Goal: Check status: Check status

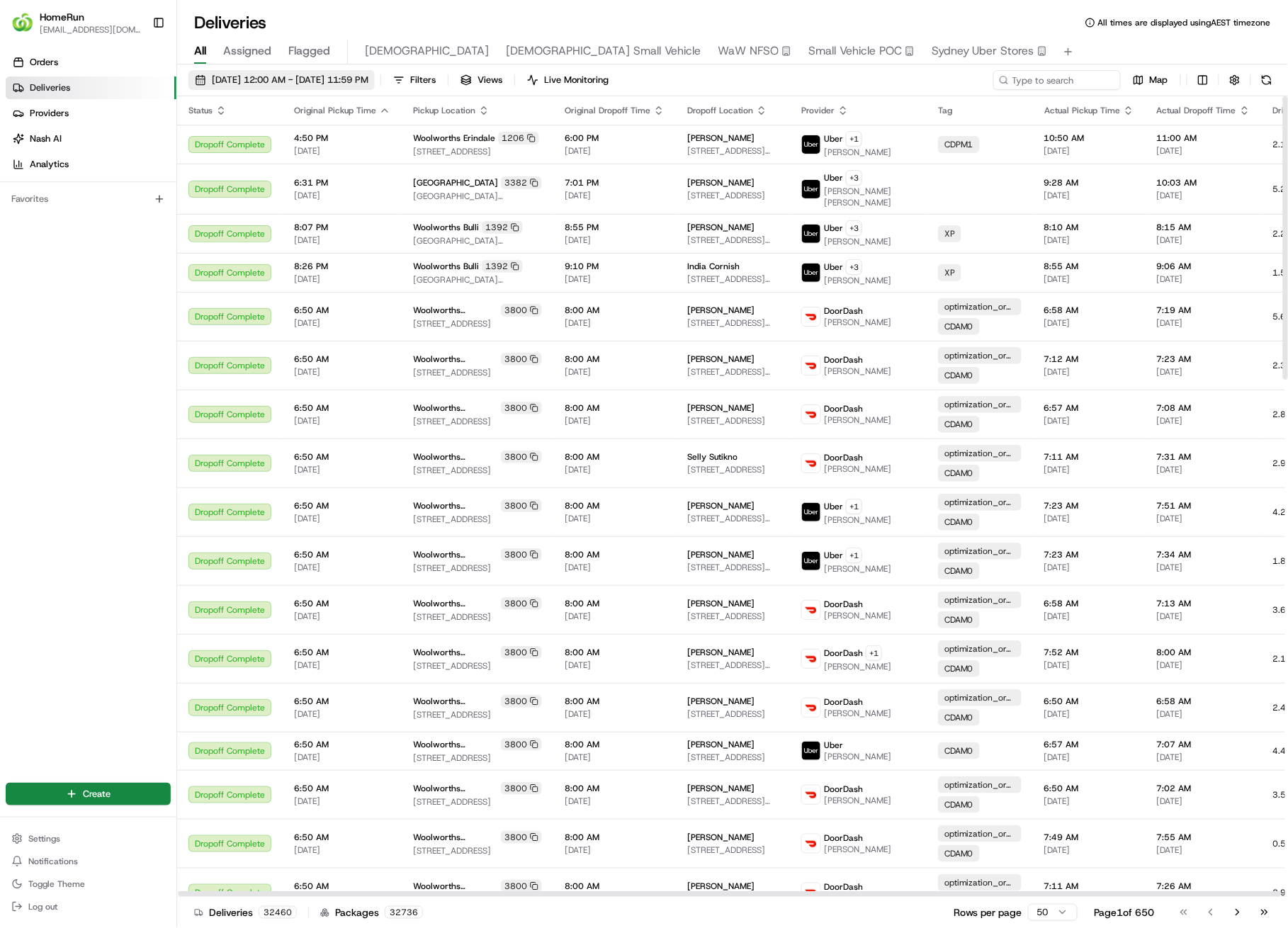
click at [254, 82] on span "17/08/2025 12:00 AM - 24/08/2025 11:59 PM" at bounding box center [290, 80] width 157 height 13
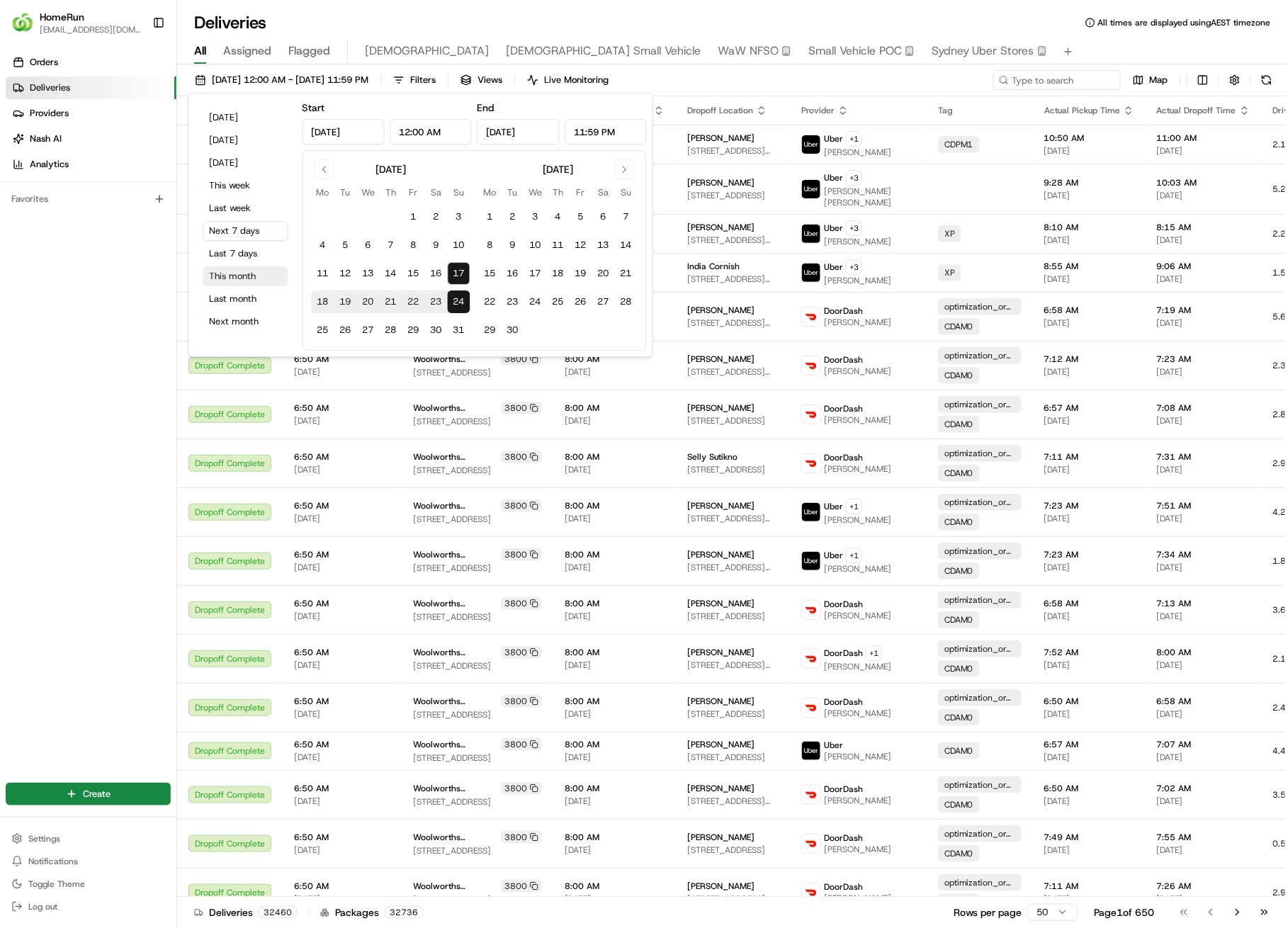
click at [225, 277] on button "This month" at bounding box center [246, 276] width 85 height 20
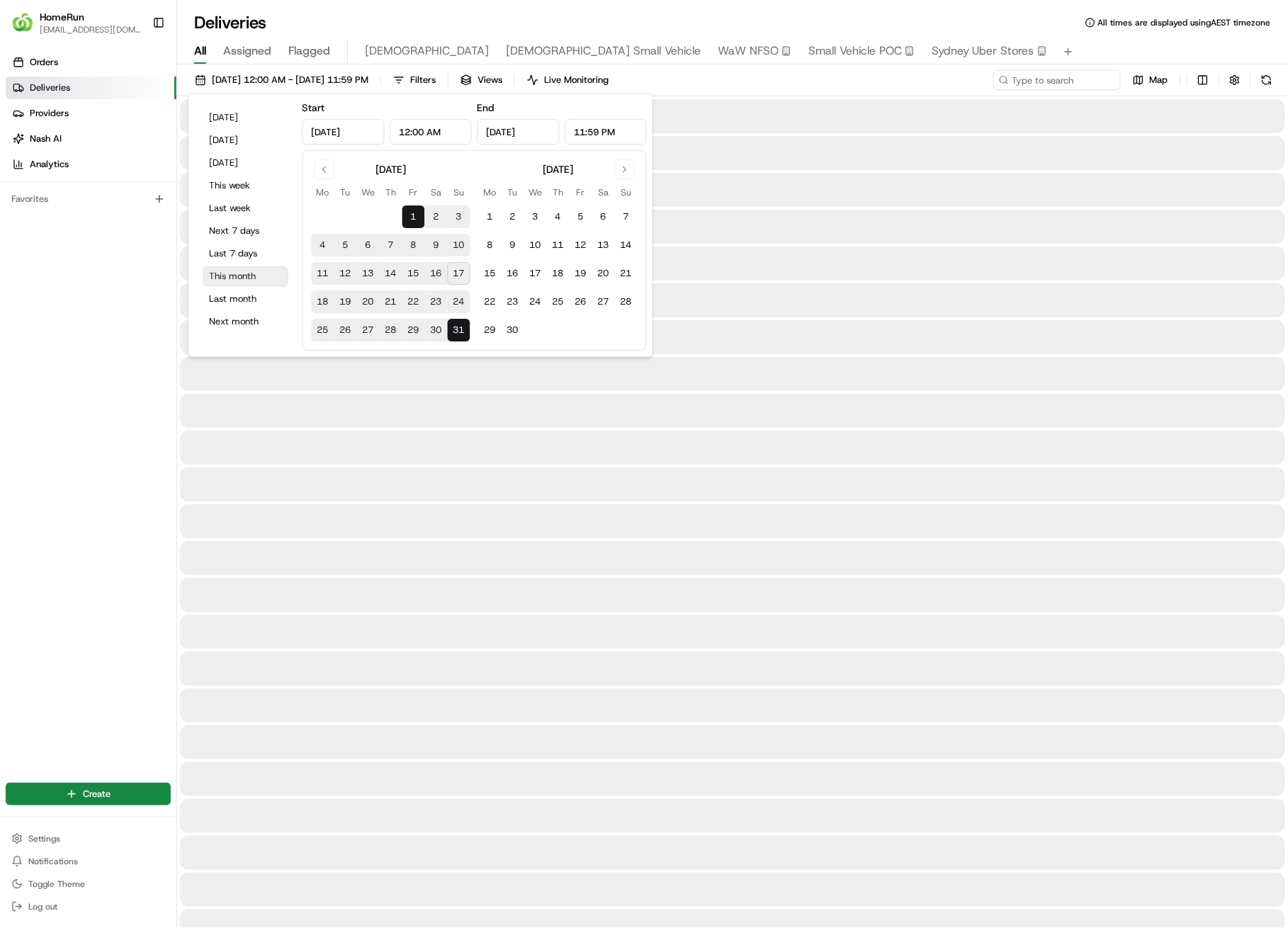
type input "Aug 1, 2025"
type input "Aug 31, 2025"
click at [1027, 85] on input at bounding box center [1035, 80] width 170 height 20
paste input "265091859"
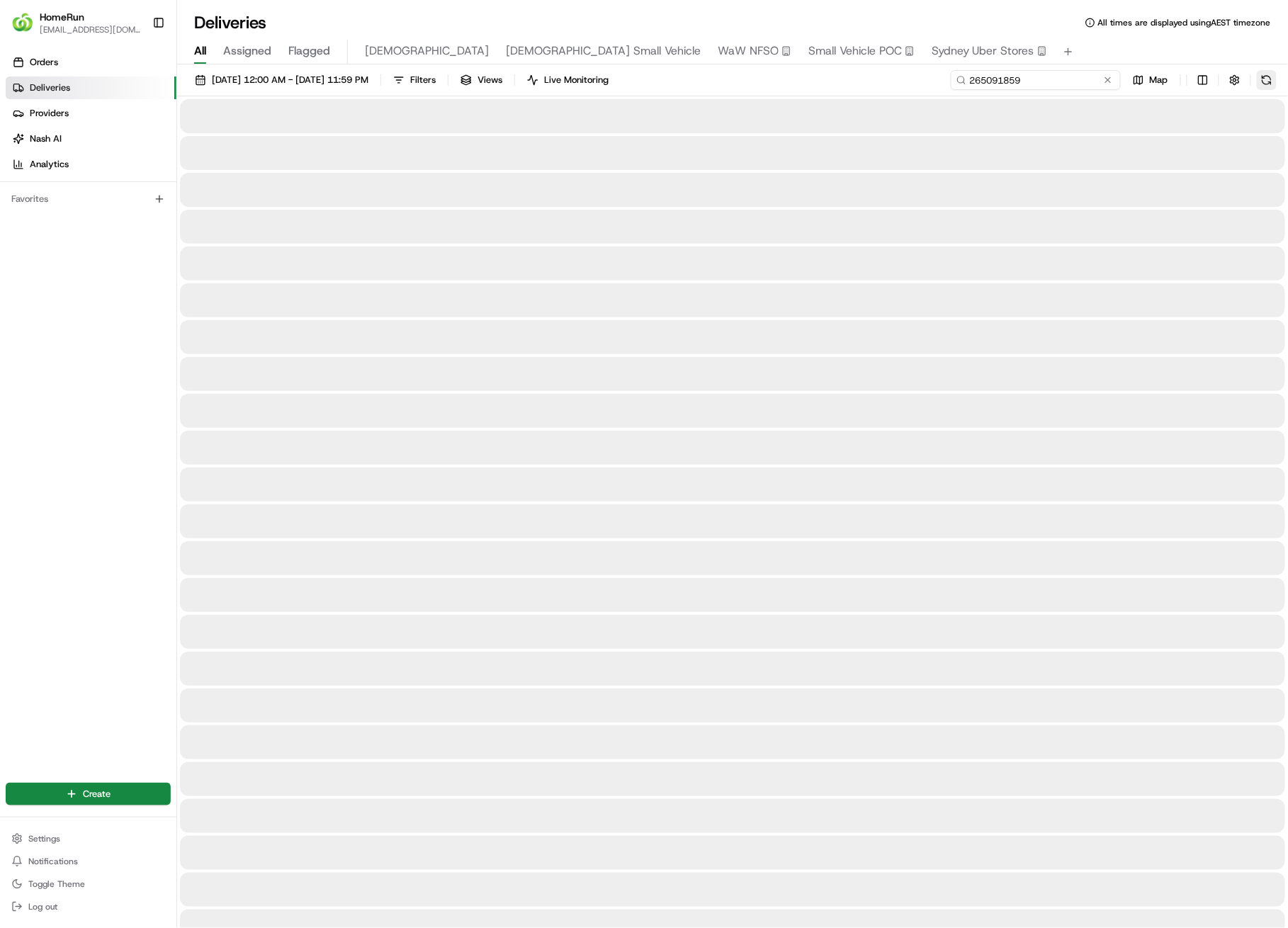
type input "265091859"
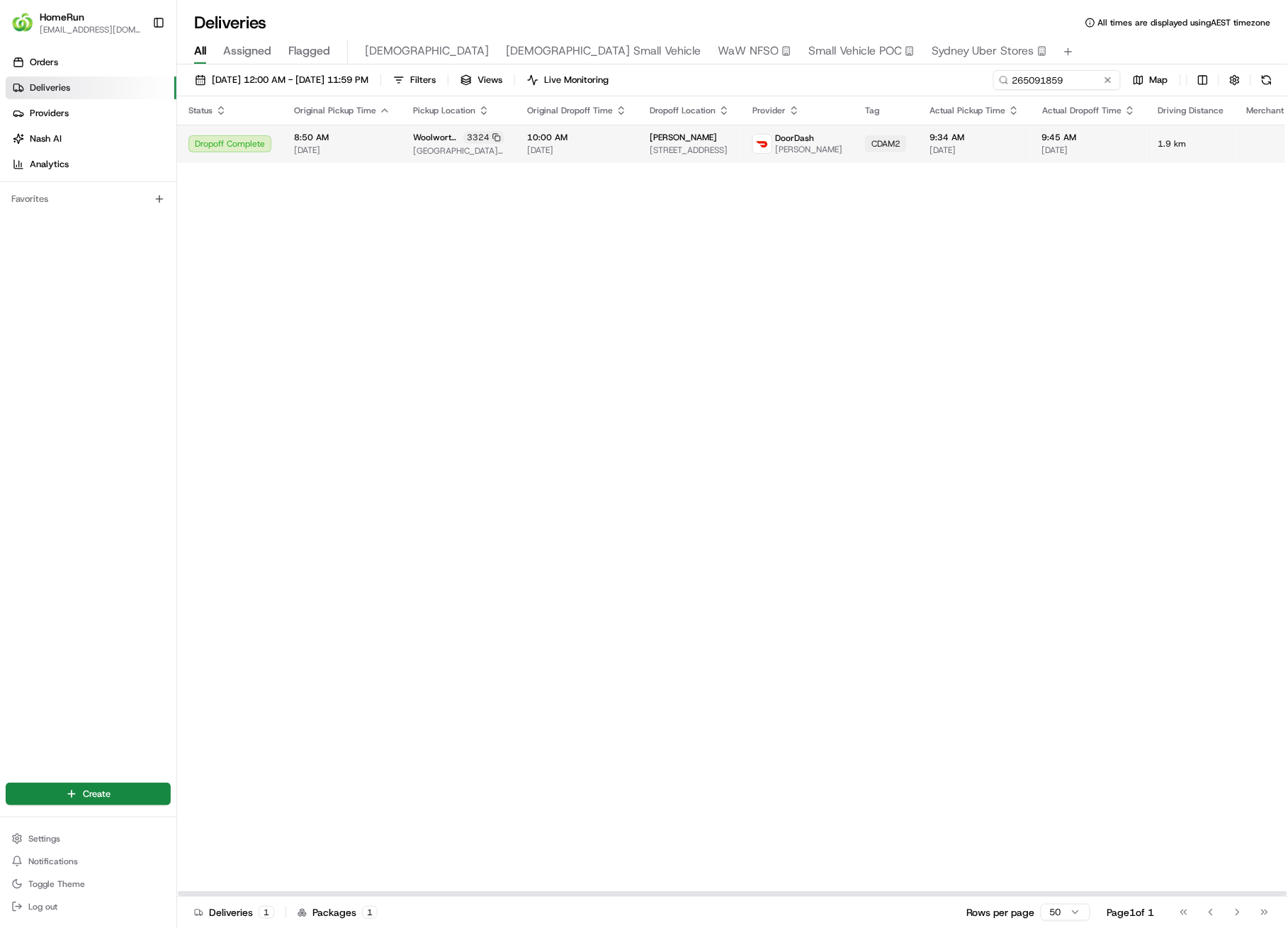
click at [681, 157] on td "Chantelle Aitken 4 Silas Ave, U 1, Frankston, VIC 3199, AU" at bounding box center [690, 144] width 103 height 39
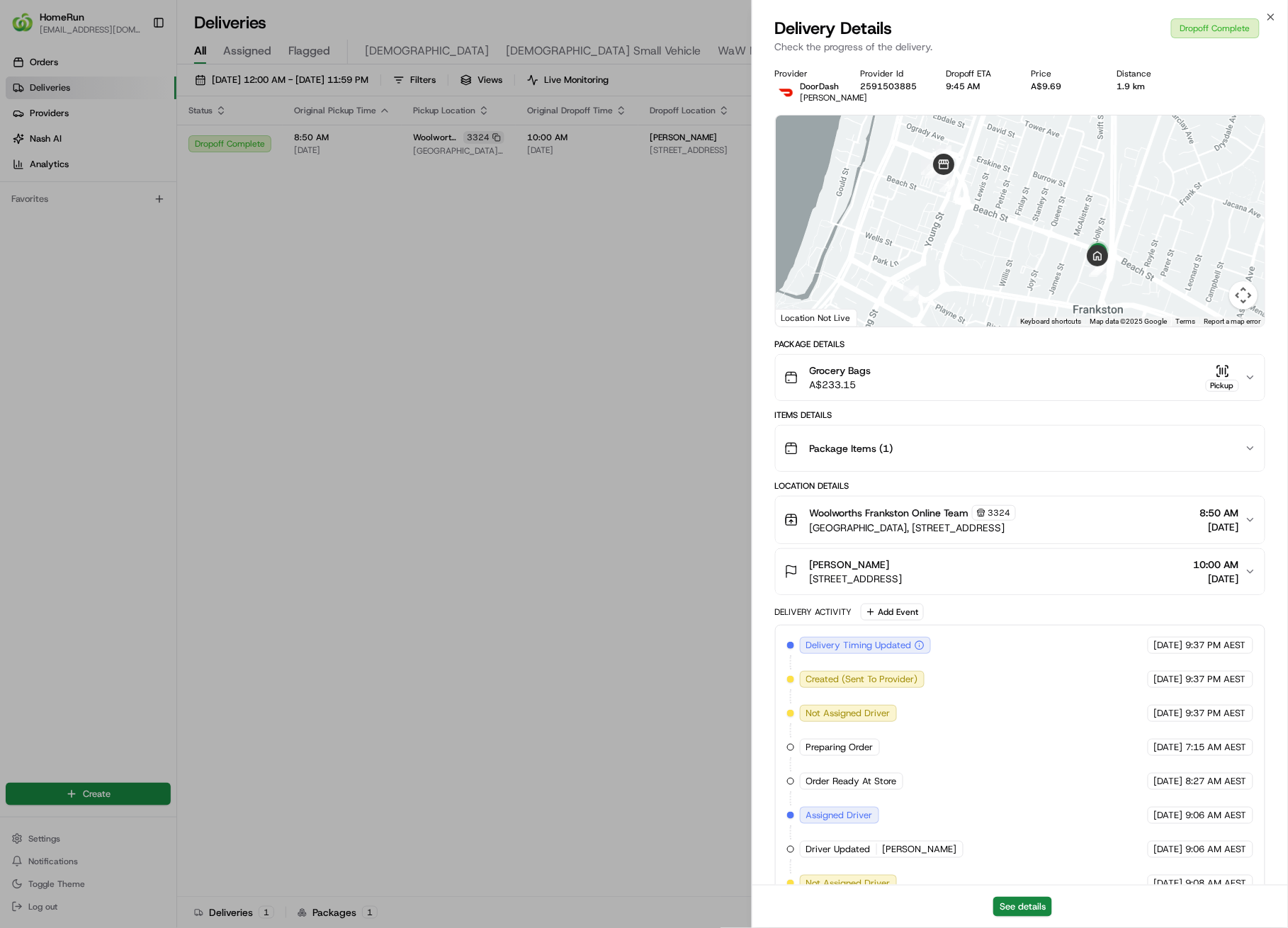
scroll to position [300, 0]
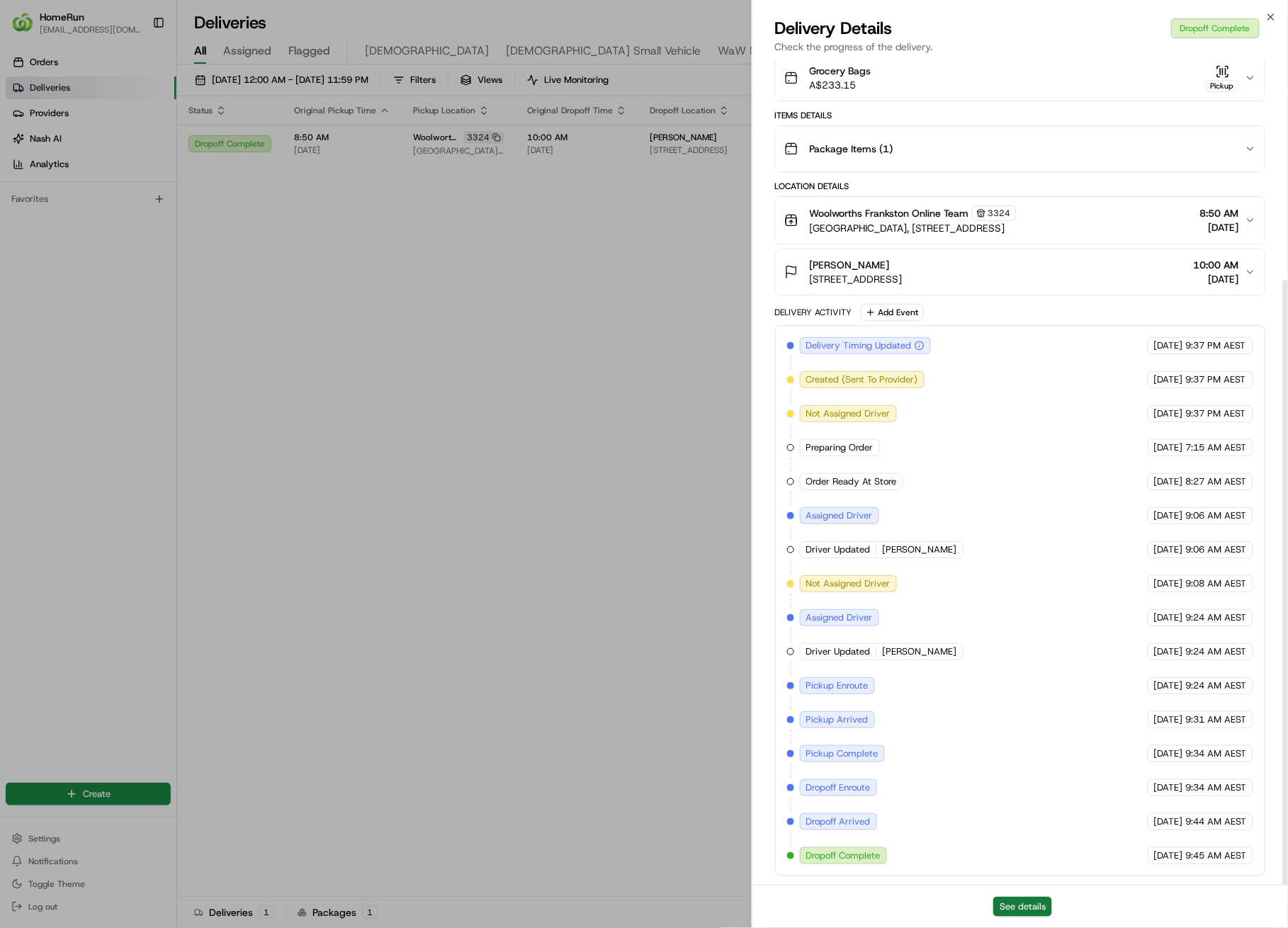
click at [1033, 905] on button "See details" at bounding box center [1022, 906] width 59 height 20
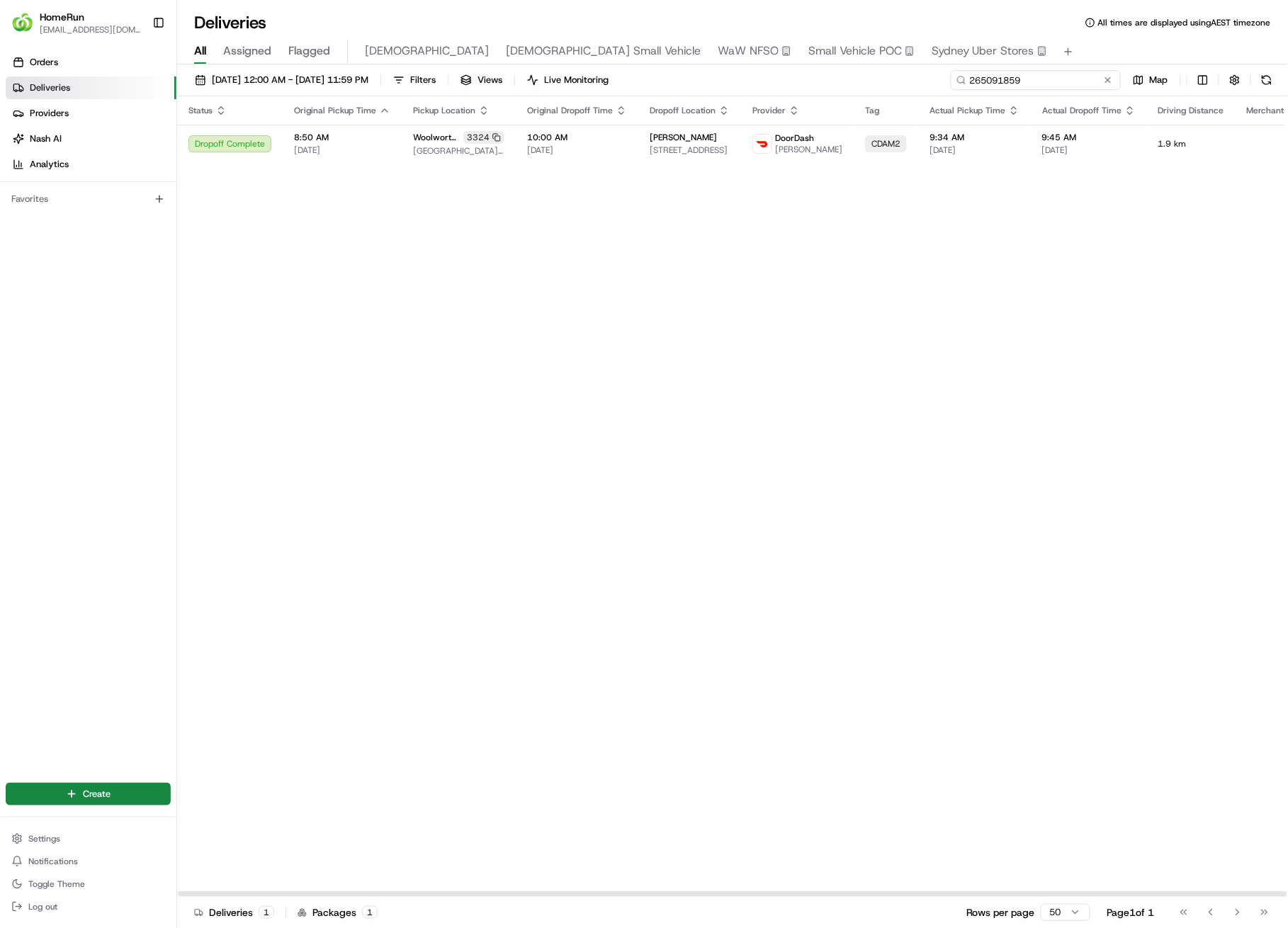
click at [1067, 85] on input "265091859" at bounding box center [1035, 80] width 170 height 20
paste input "2701"
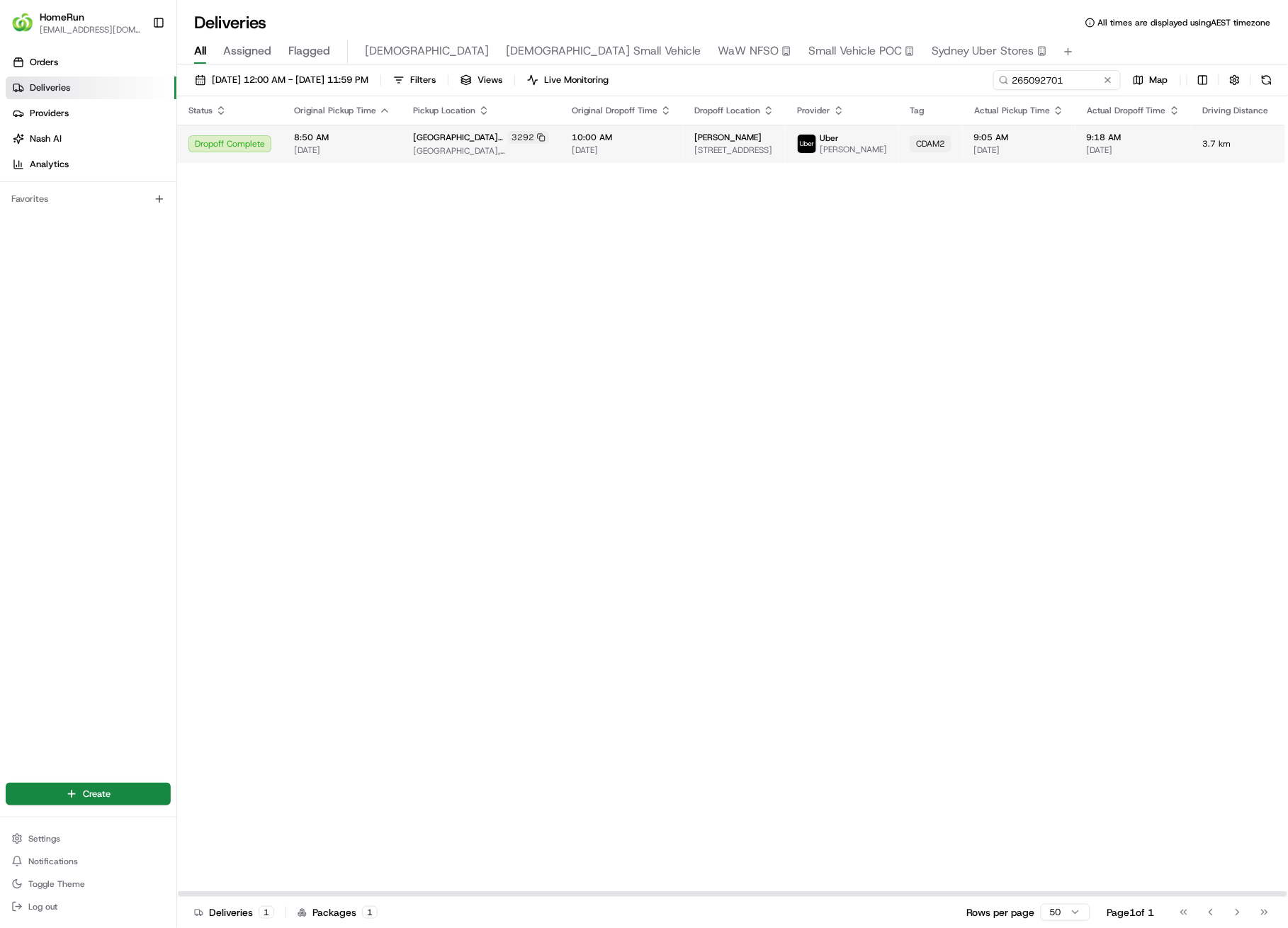
click at [802, 138] on td "Uber AMRAN M." at bounding box center [842, 144] width 113 height 39
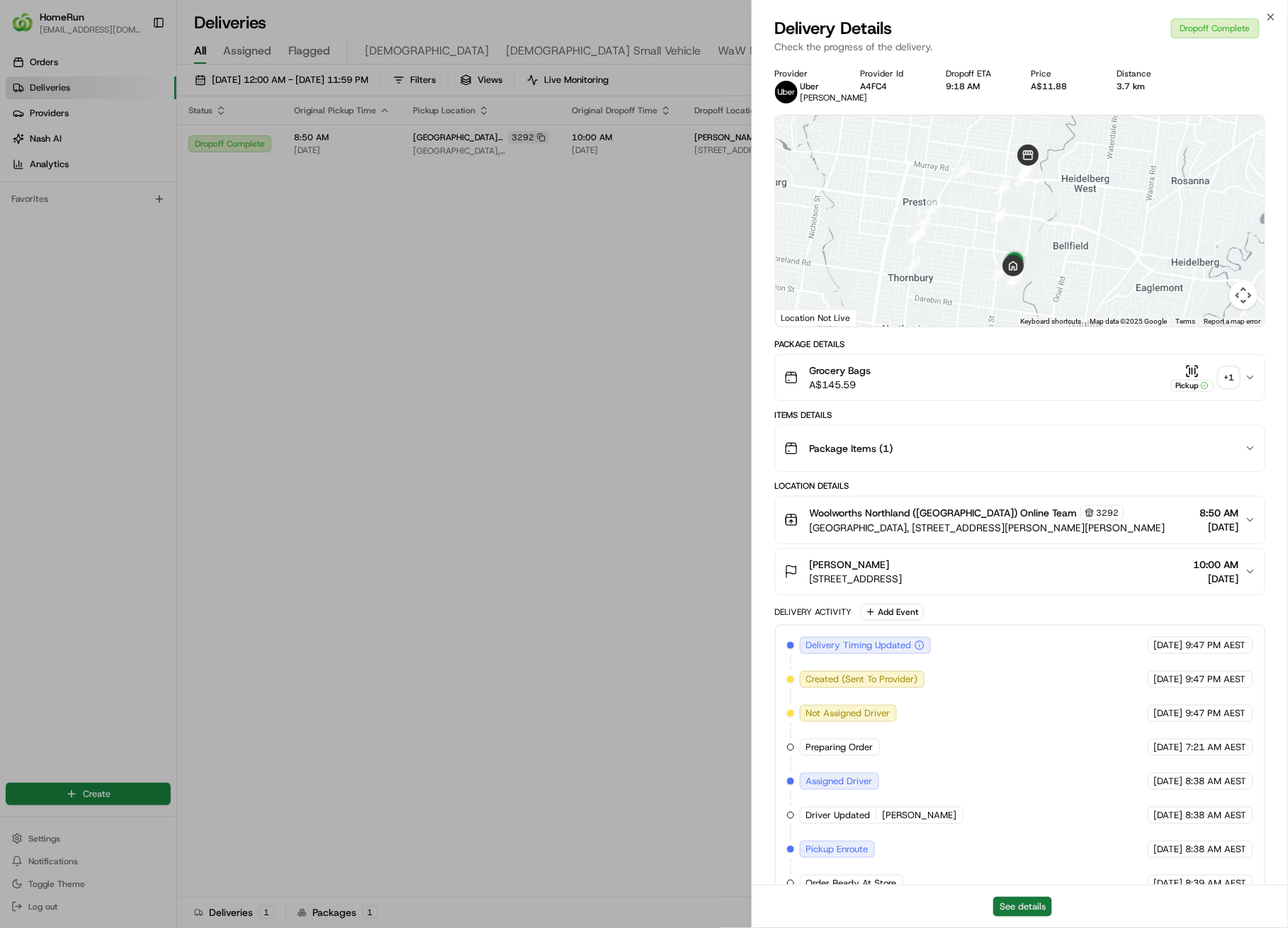
click at [1016, 902] on button "See details" at bounding box center [1022, 906] width 59 height 20
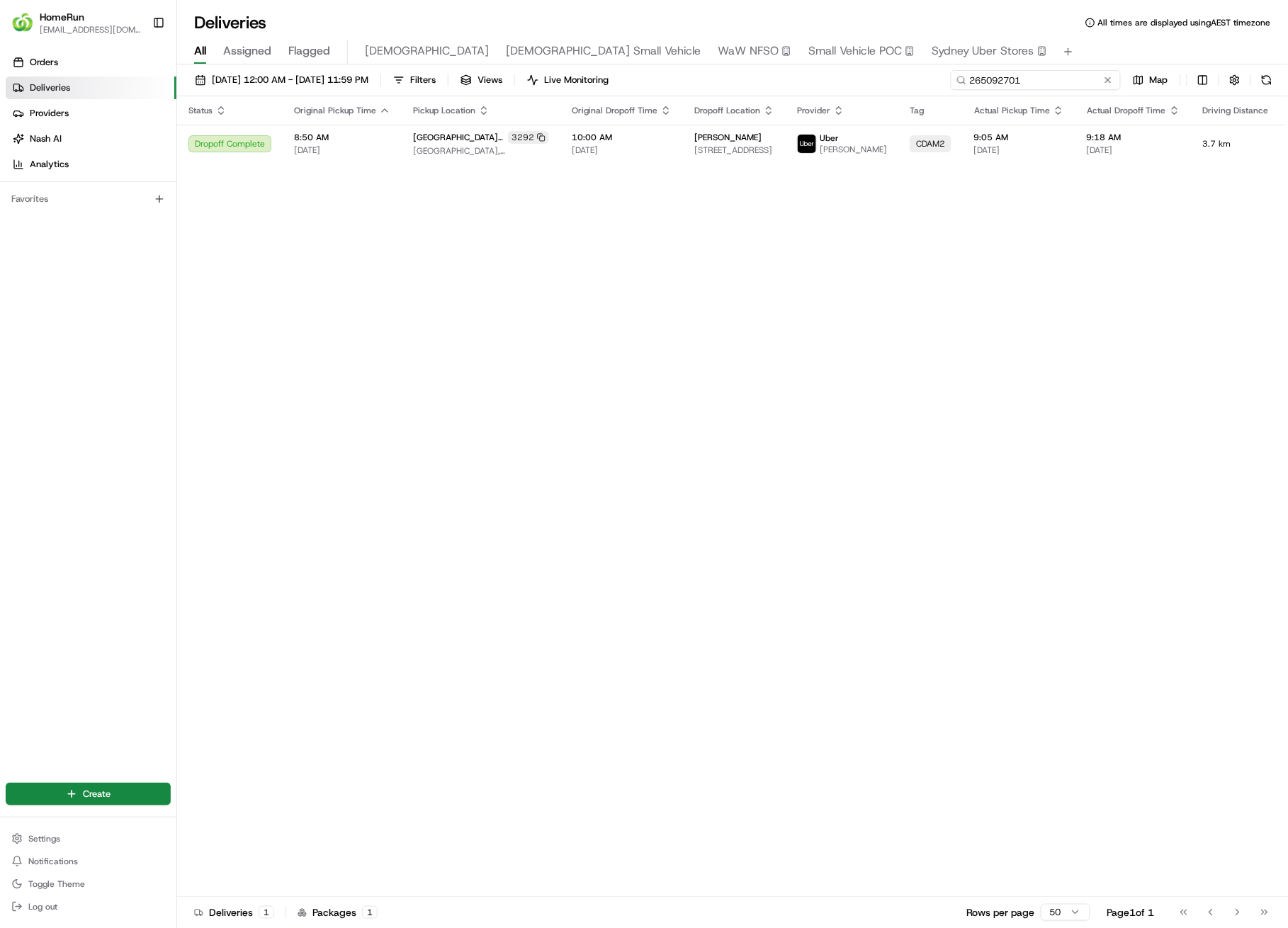
click at [1050, 82] on input "265092701" at bounding box center [1035, 80] width 170 height 20
click at [1049, 82] on input "265092701" at bounding box center [1035, 80] width 170 height 20
paste input "1710472"
click at [1087, 142] on span "9:45 AM" at bounding box center [1133, 138] width 93 height 11
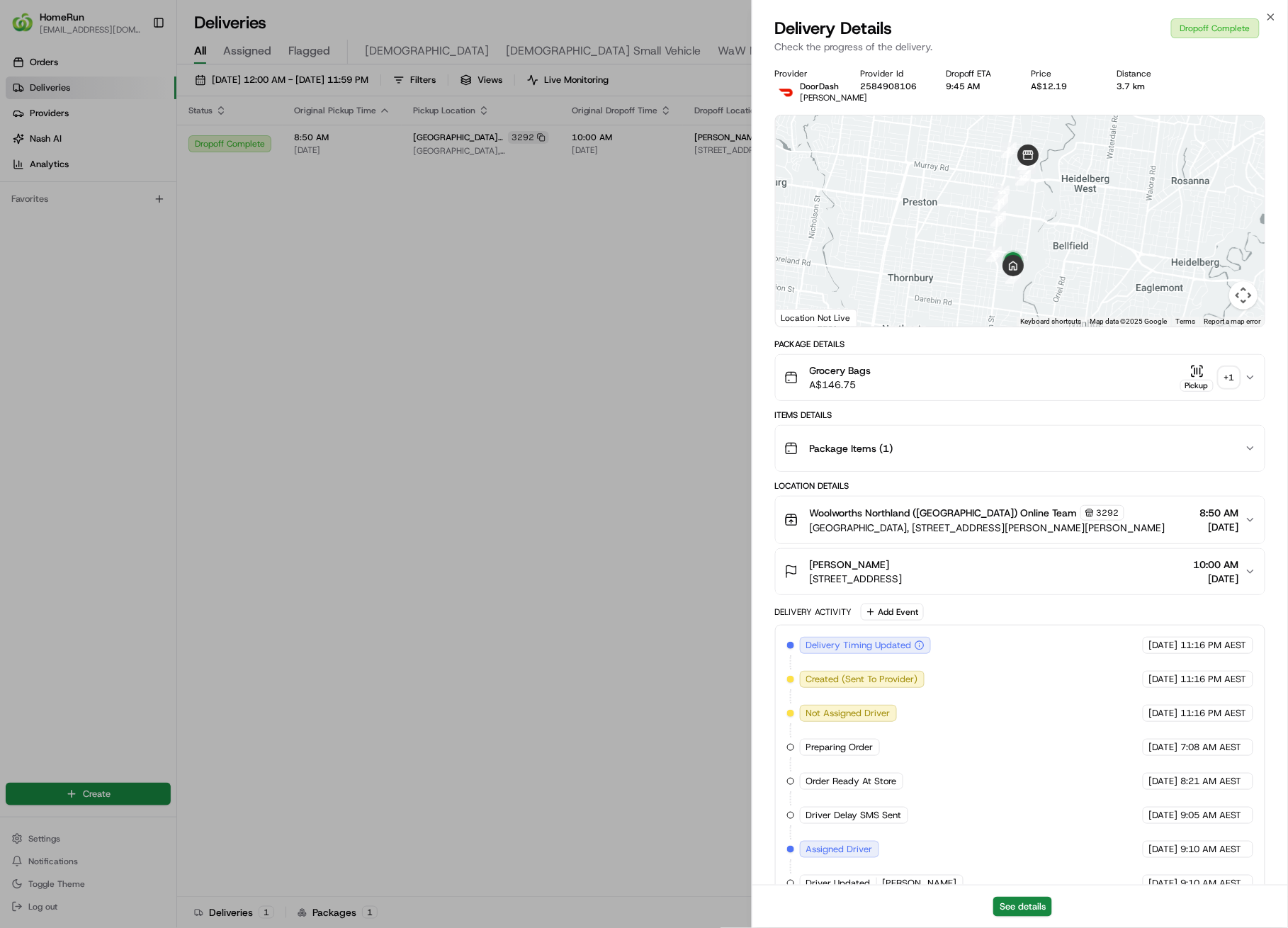
click at [1232, 387] on div "+ 1" at bounding box center [1229, 377] width 20 height 20
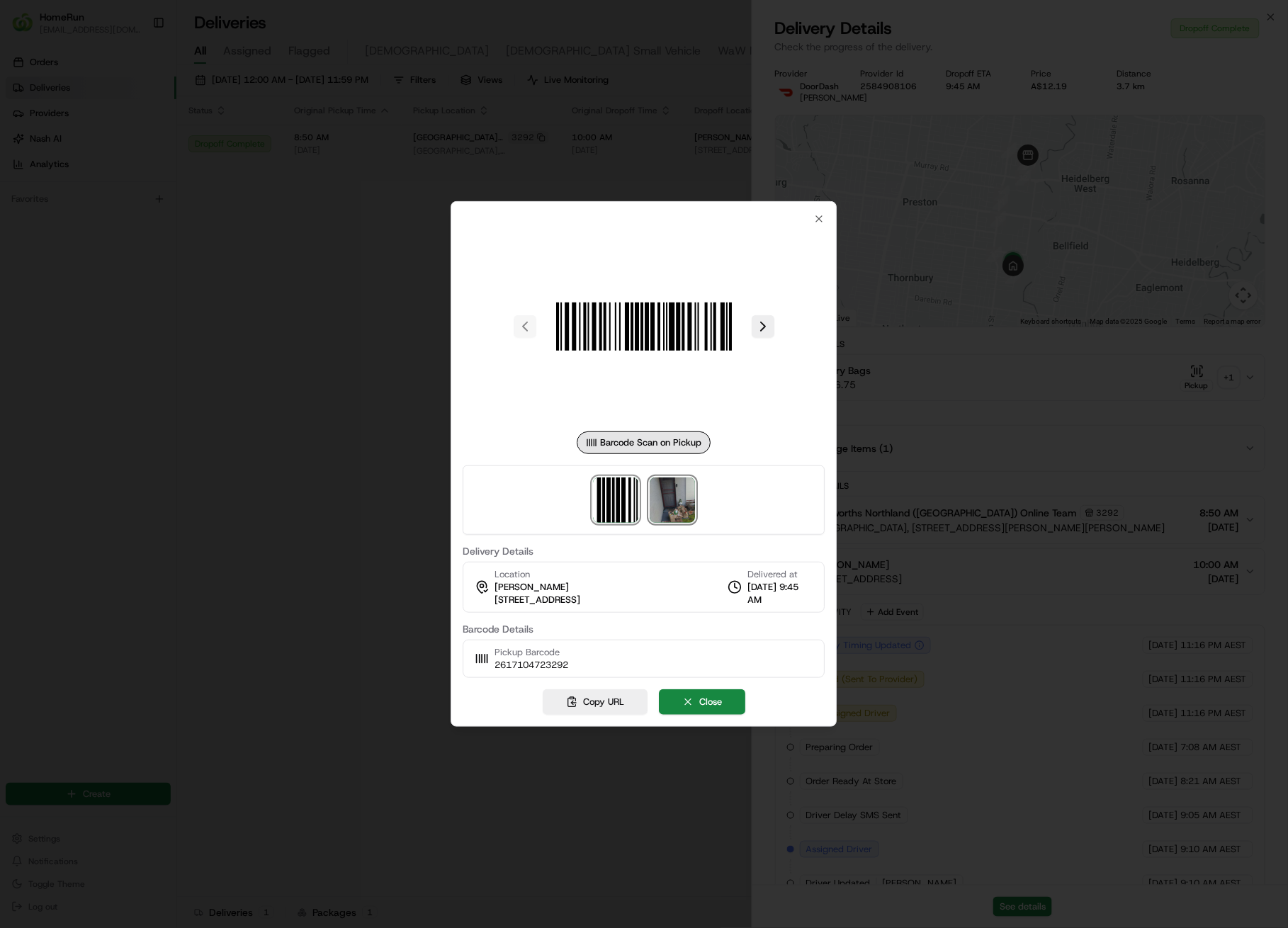
click at [672, 494] on img at bounding box center [672, 500] width 45 height 45
click at [345, 347] on div at bounding box center [644, 464] width 1288 height 928
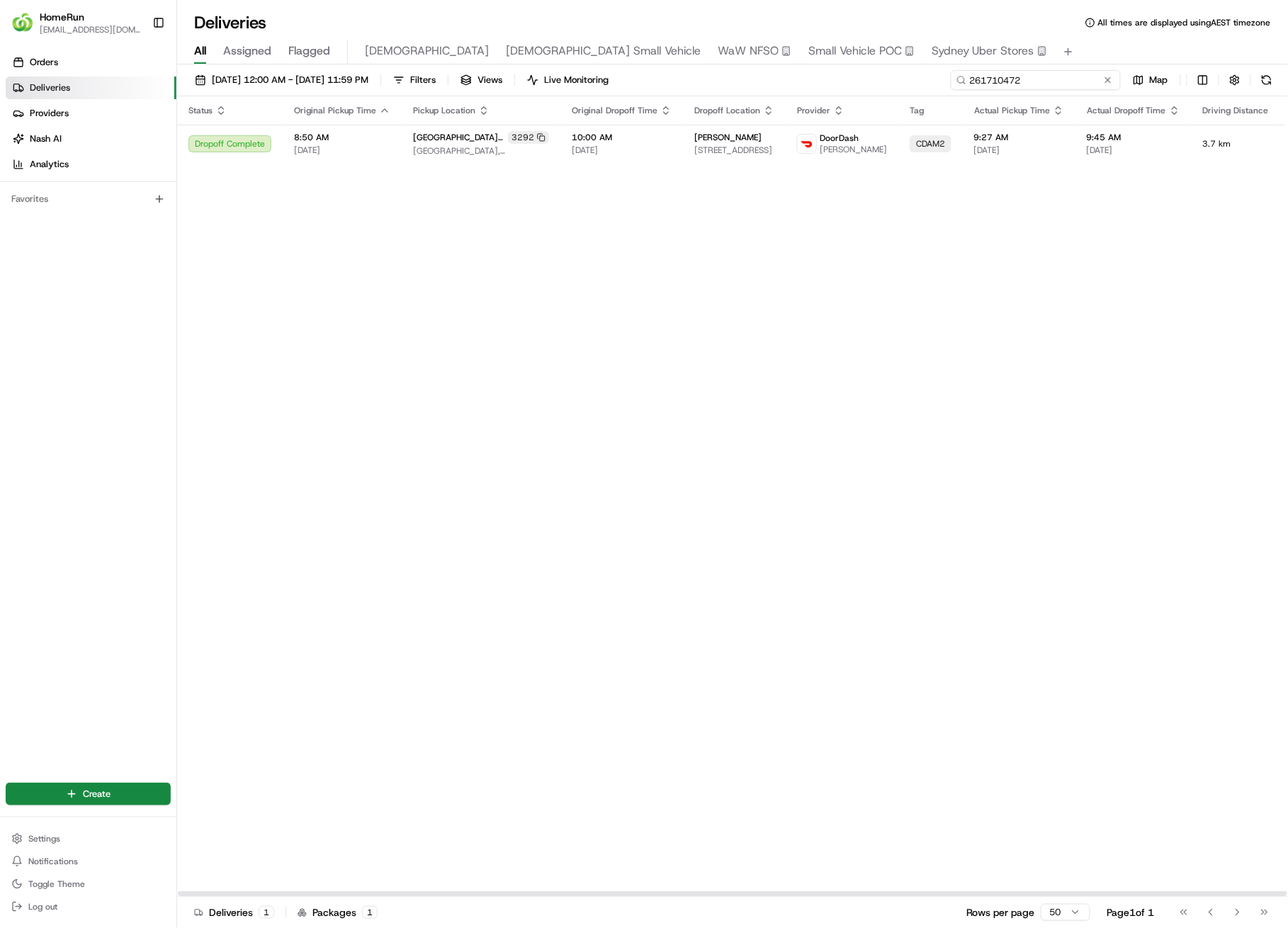
click at [1090, 75] on input "261710472" at bounding box center [1035, 80] width 170 height 20
paste input "5004296"
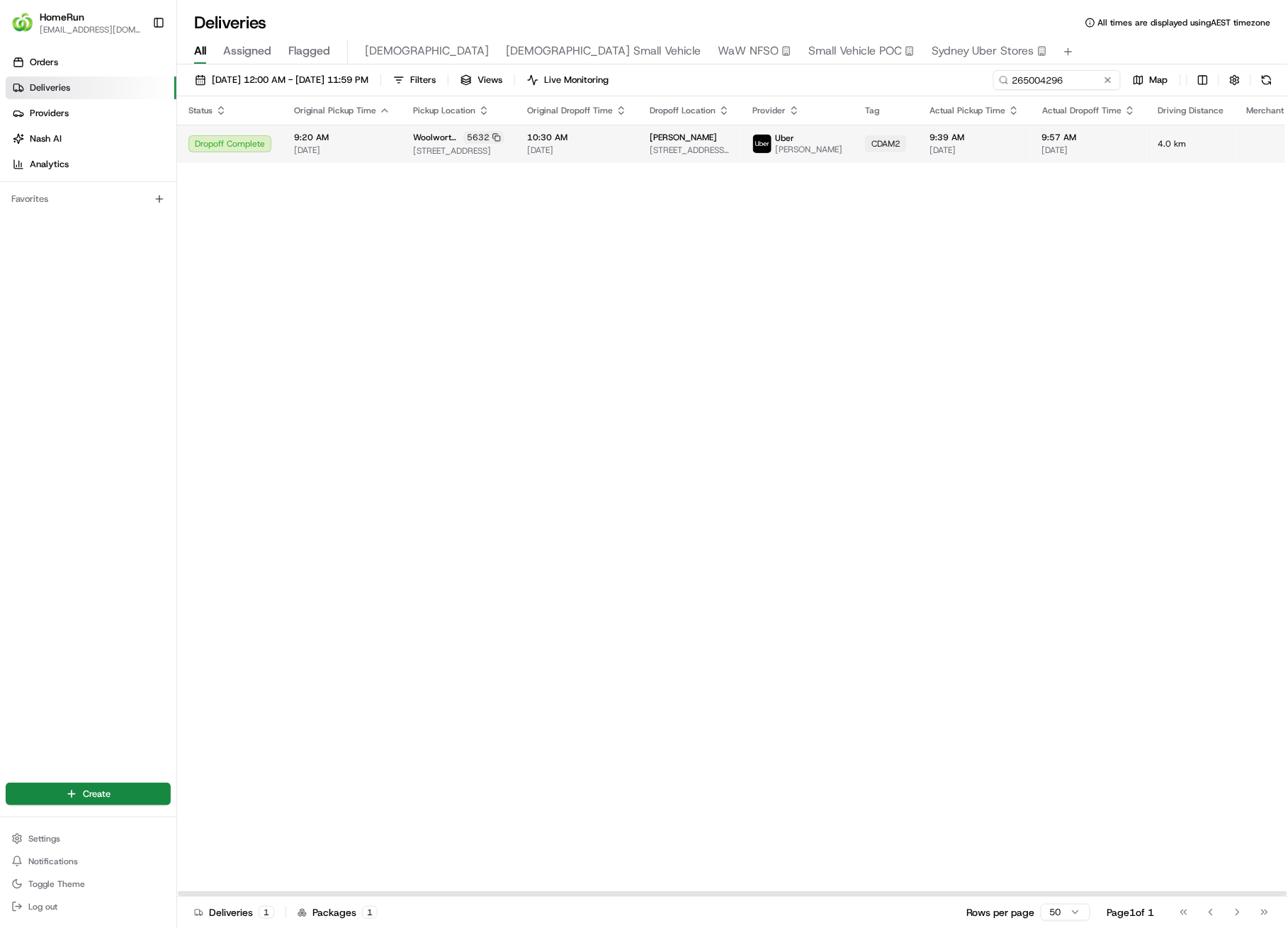
click at [956, 140] on span "9:39 AM" at bounding box center [975, 138] width 90 height 11
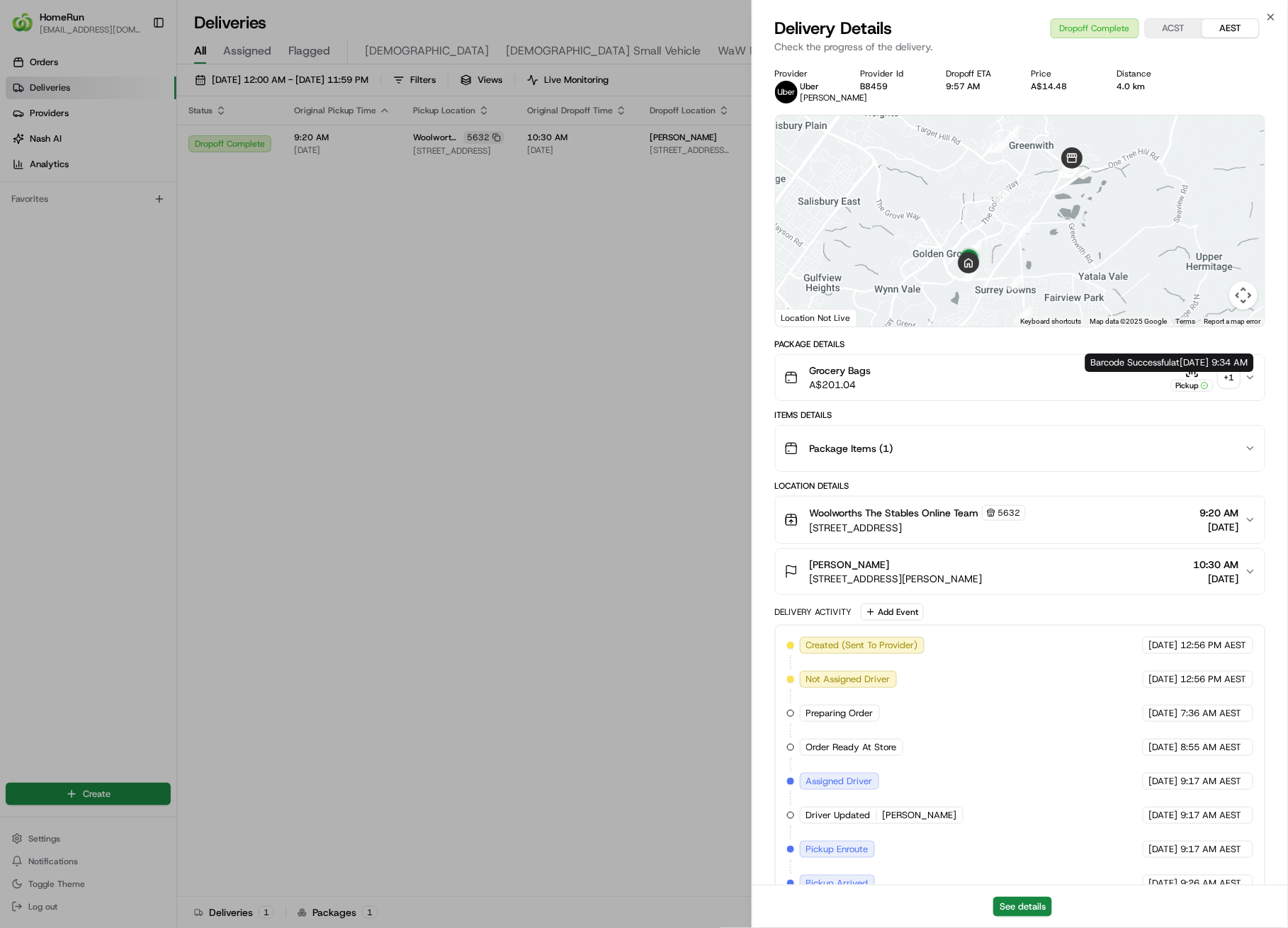
click at [1231, 386] on div "+ 1" at bounding box center [1229, 377] width 20 height 20
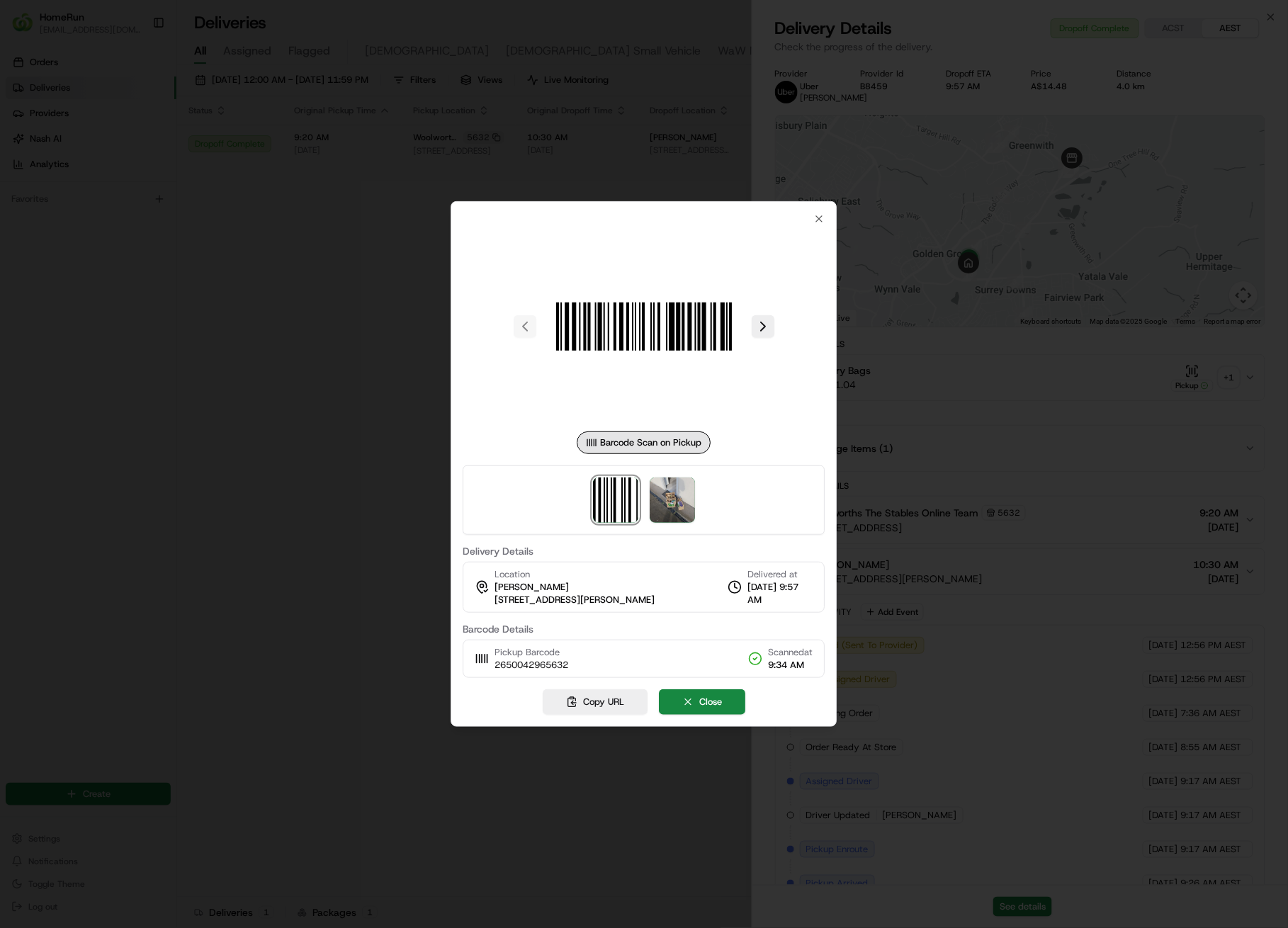
click at [697, 488] on div at bounding box center [644, 500] width 362 height 69
click at [671, 503] on img at bounding box center [672, 500] width 45 height 45
click at [410, 304] on div at bounding box center [644, 464] width 1288 height 928
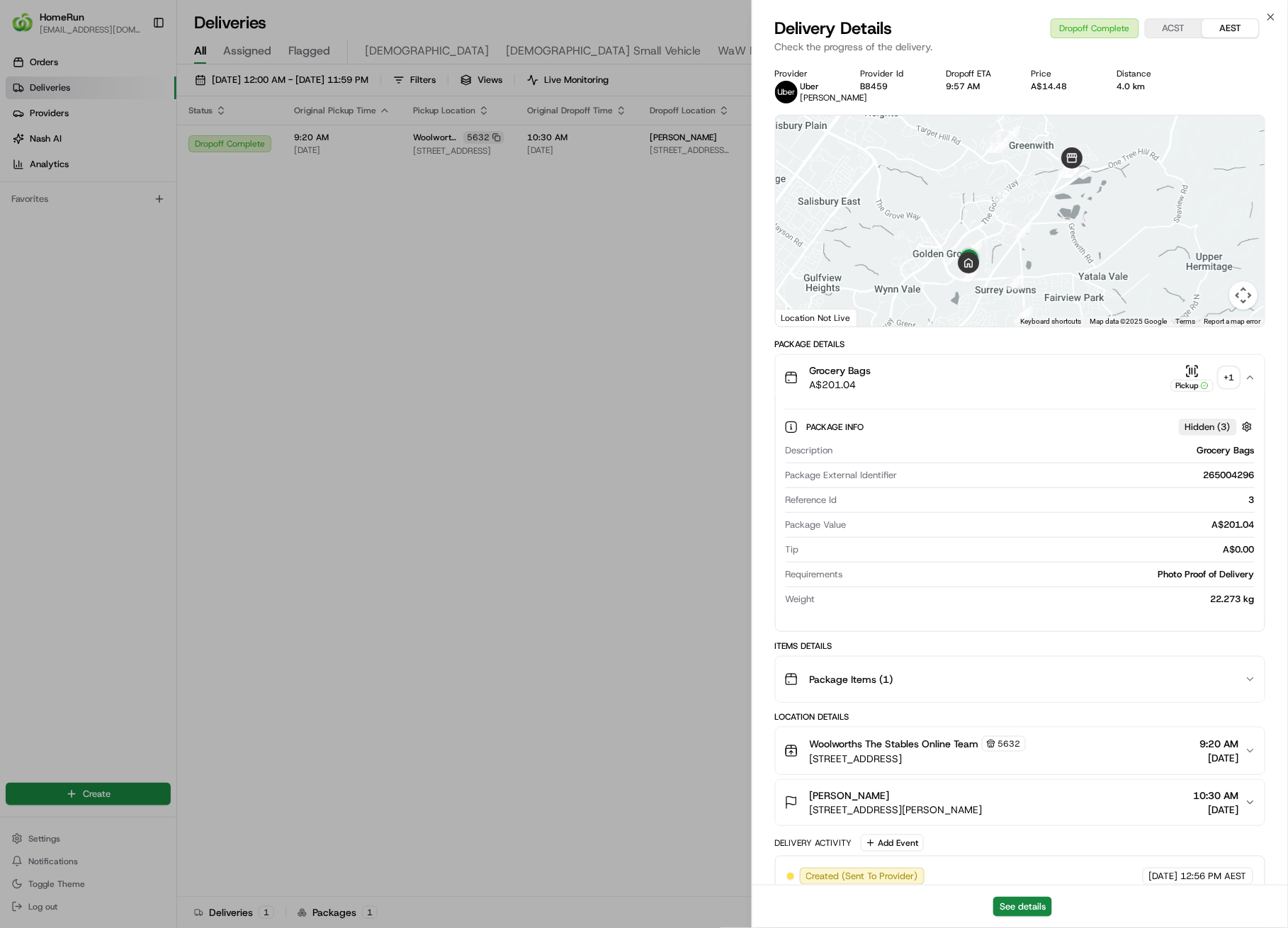
click at [1233, 385] on div "+ 1" at bounding box center [1229, 377] width 20 height 20
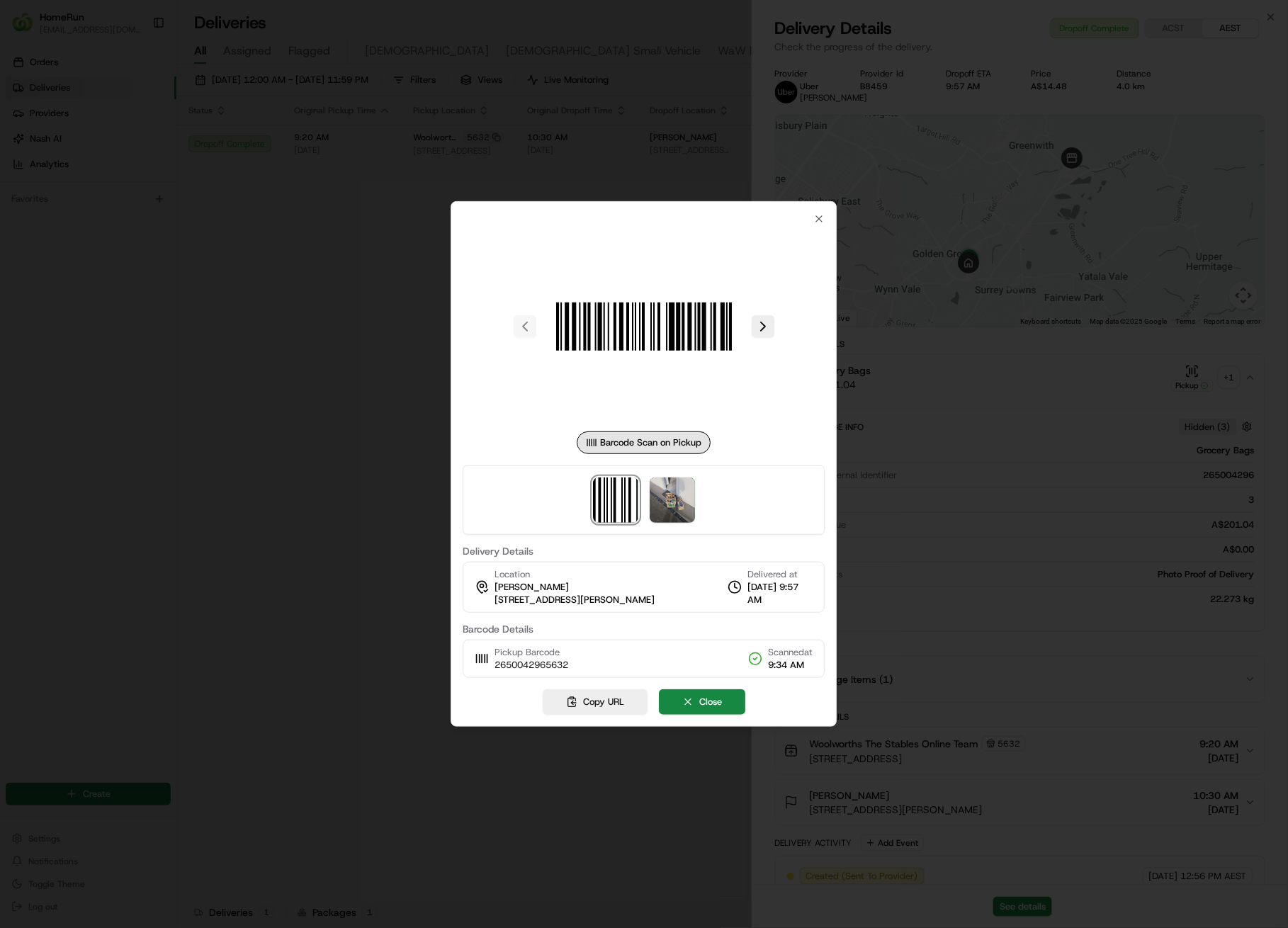
click at [389, 162] on div at bounding box center [644, 464] width 1288 height 928
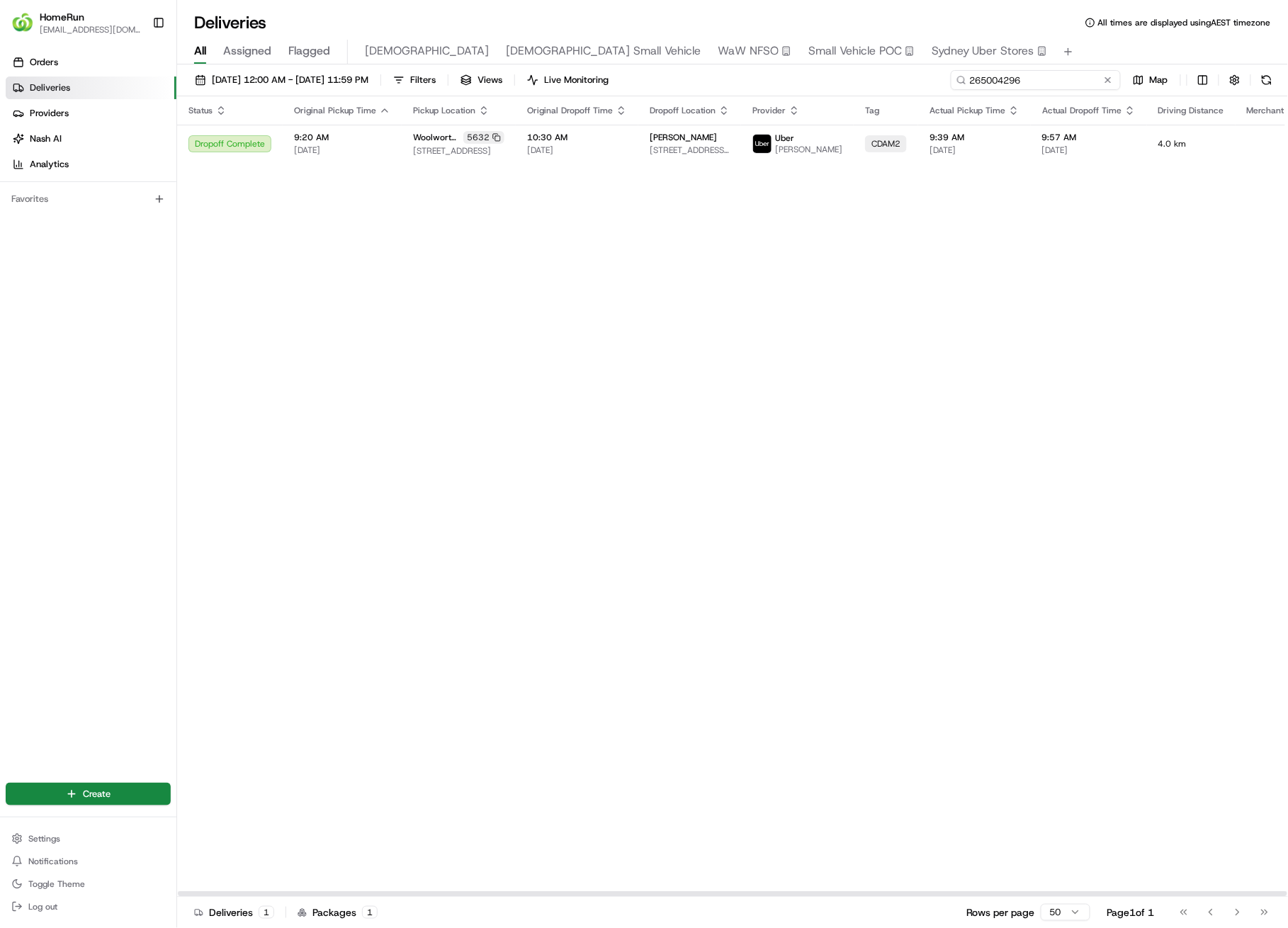
click at [1055, 80] on input "265004296" at bounding box center [1035, 80] width 170 height 20
paste input "55338"
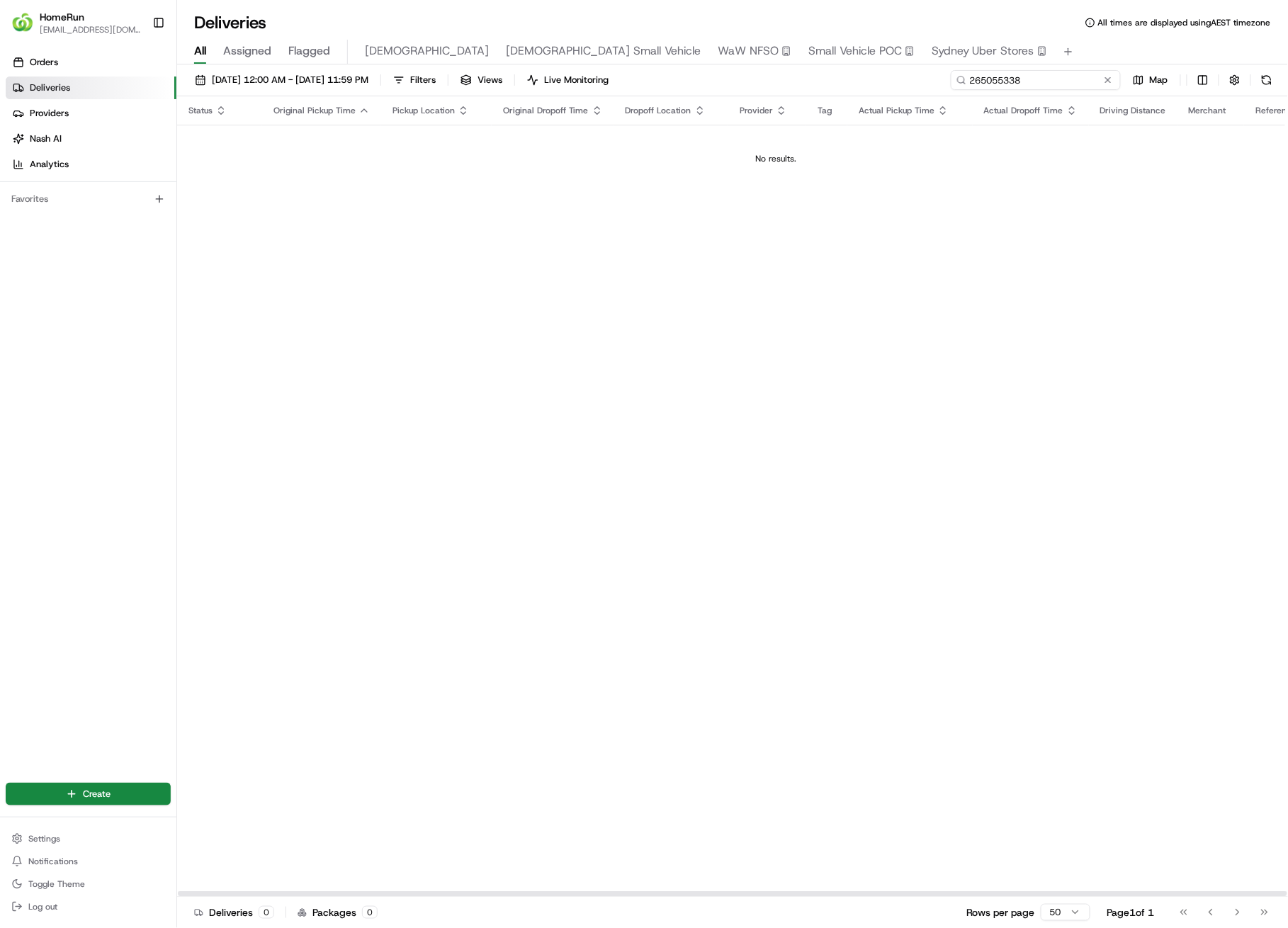
click at [1071, 74] on input "265055338" at bounding box center [1035, 80] width 170 height 20
paste input "8994"
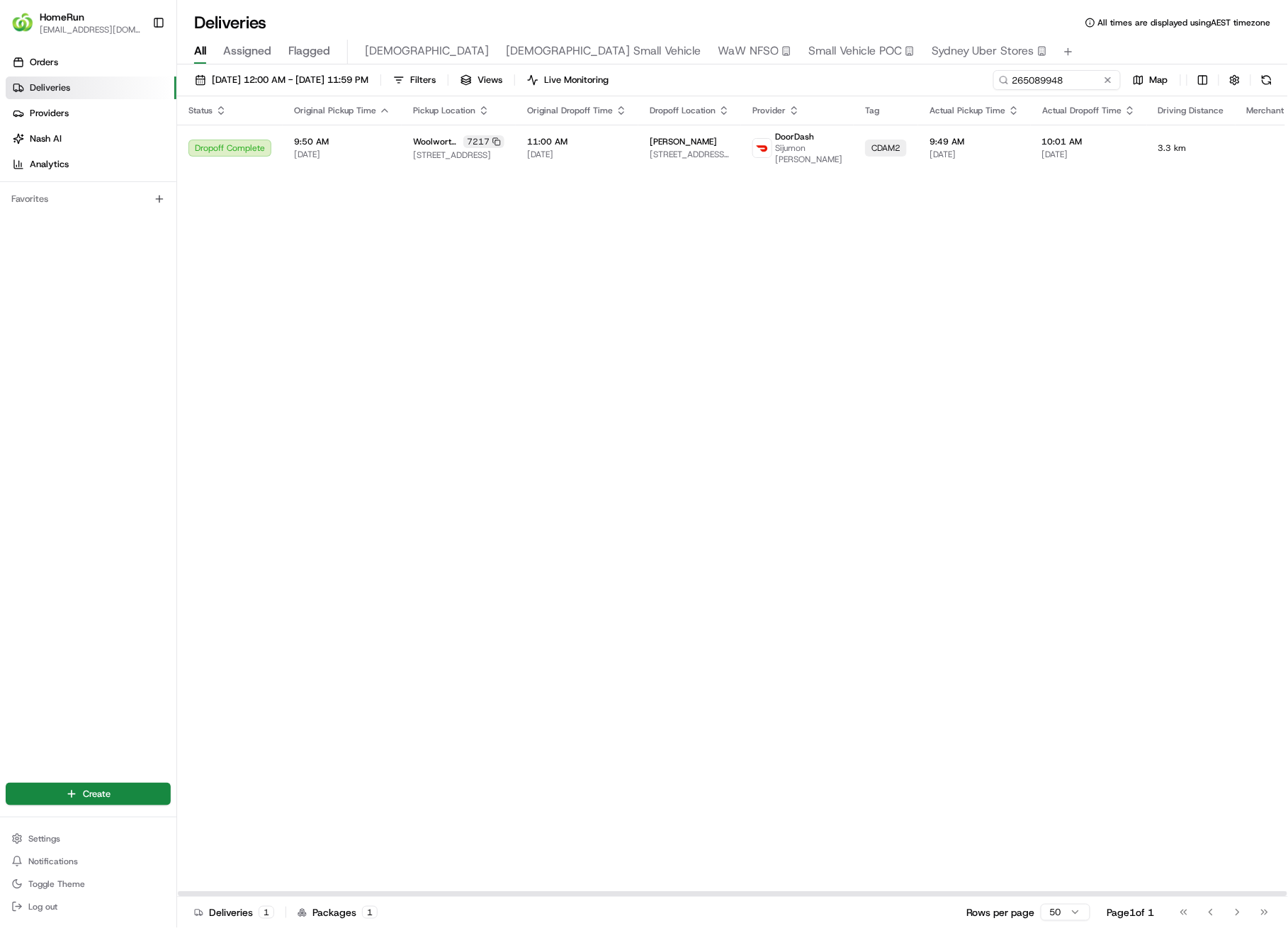
click at [981, 174] on div "Status Original Pickup Time Pickup Location Original Dropoff Time Dropoff Locat…" at bounding box center [799, 497] width 1245 height 801
click at [1031, 159] on td "10:01 AM 17/08/2025" at bounding box center [1089, 147] width 116 height 46
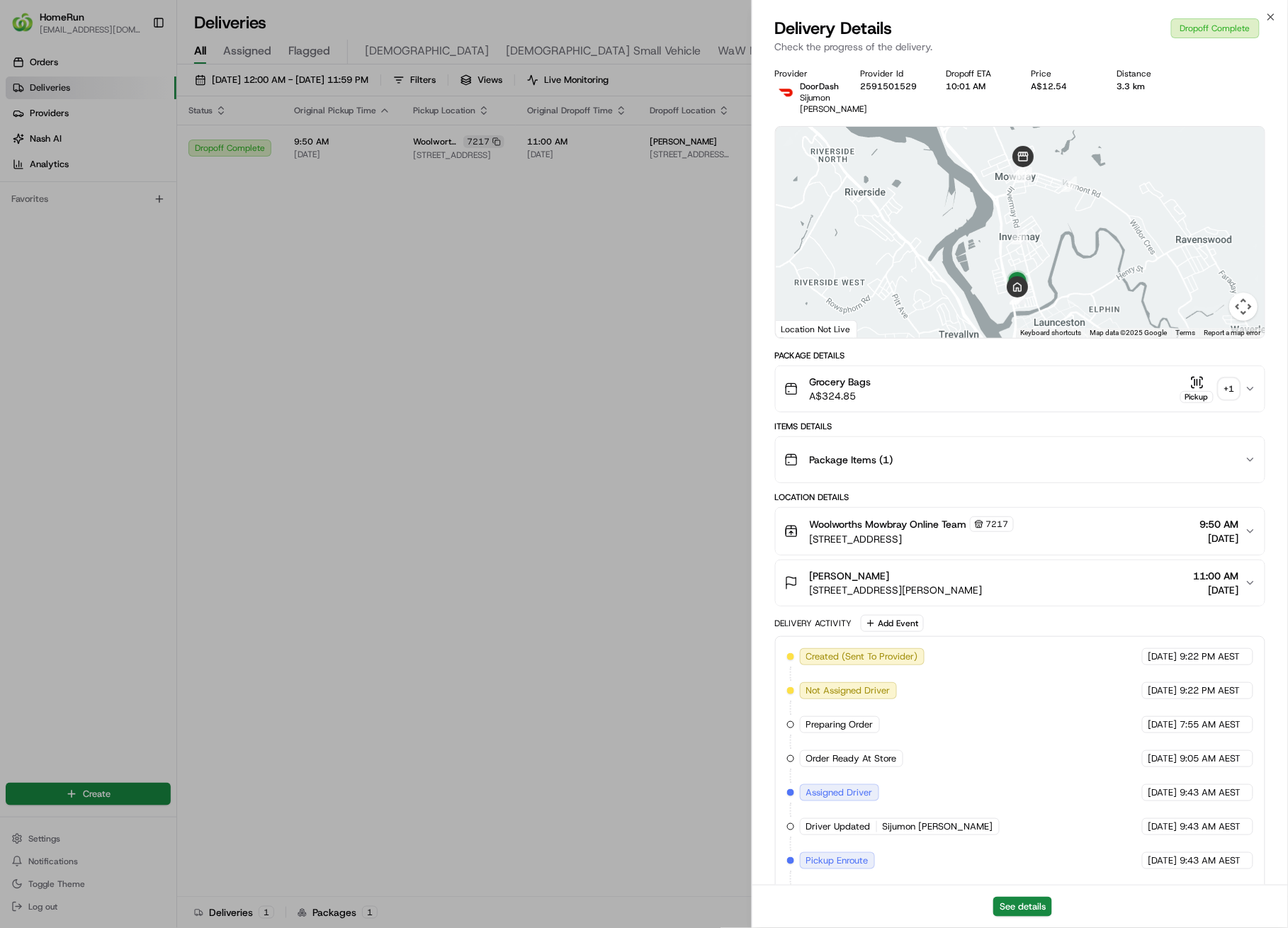
click at [1226, 399] on div "+ 1" at bounding box center [1229, 389] width 20 height 20
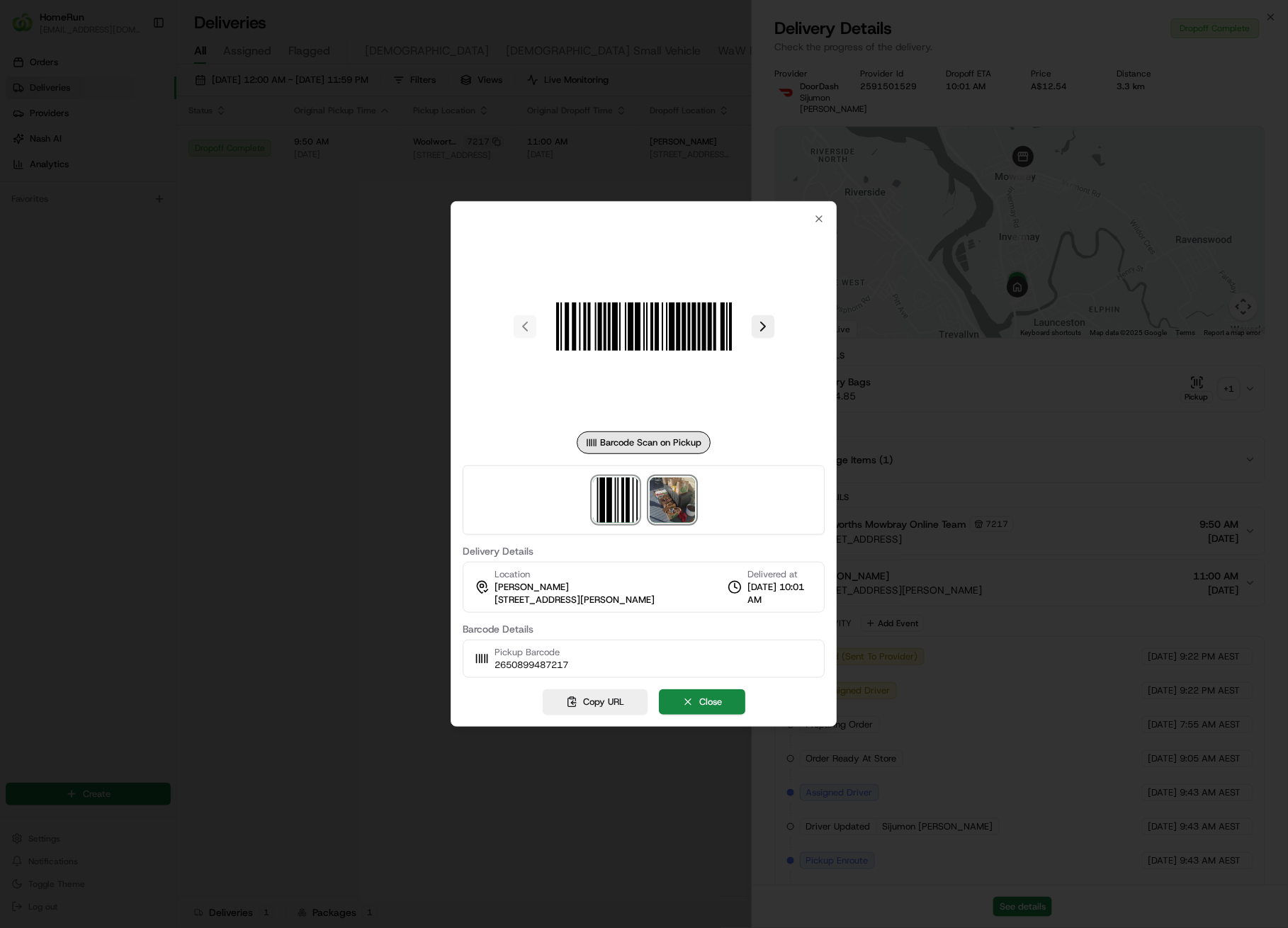
click at [660, 511] on img at bounding box center [672, 500] width 45 height 45
click at [348, 275] on div at bounding box center [644, 464] width 1288 height 928
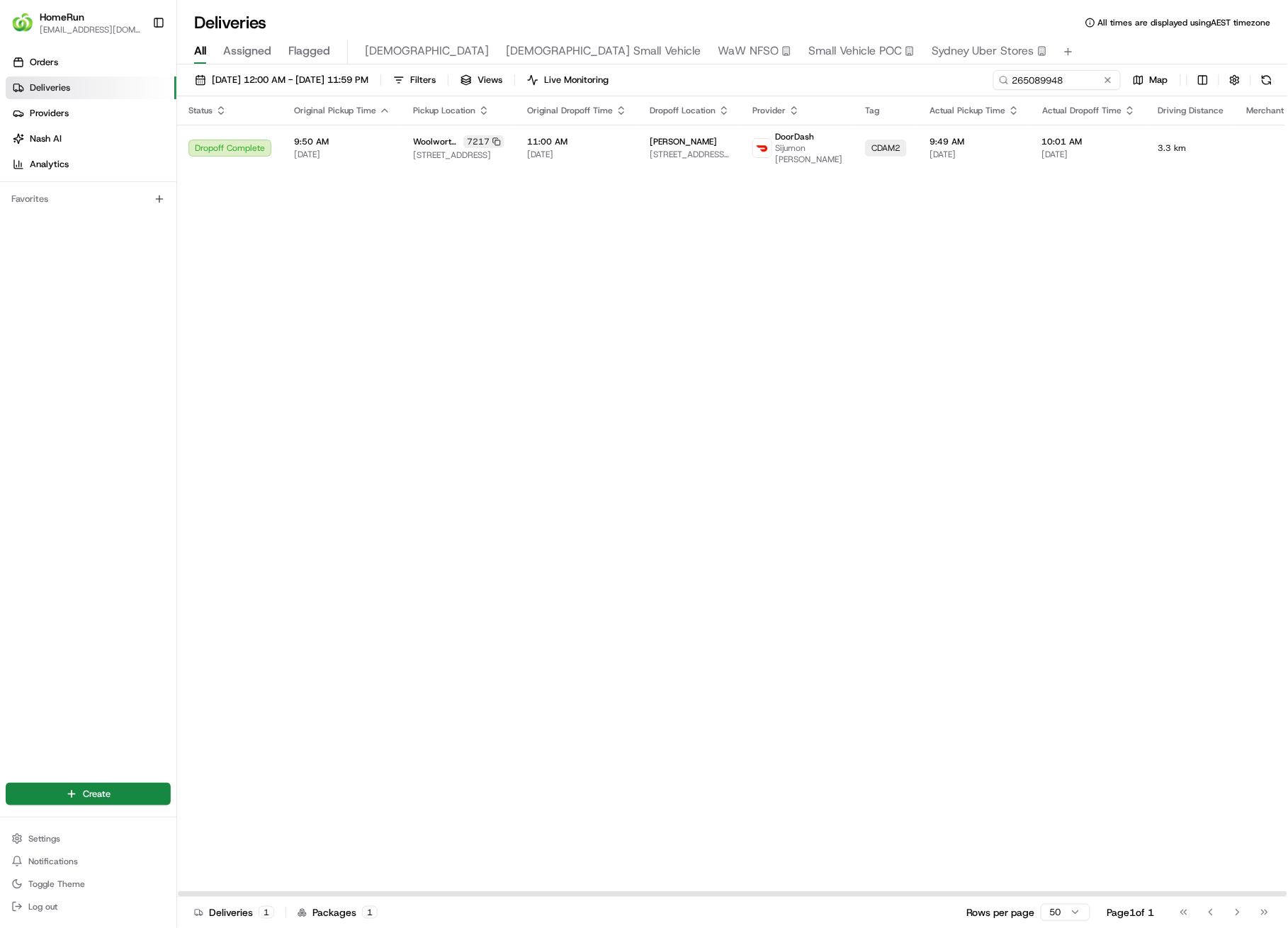
click at [877, 482] on div "Status Original Pickup Time Pickup Location Original Dropoff Time Dropoff Locat…" at bounding box center [799, 497] width 1245 height 801
click at [1037, 68] on div "01/08/2025 12:00 AM - 31/08/2025 11:59 PM Filters Views Live Monitoring 2650899…" at bounding box center [733, 497] width 1111 height 866
click at [1043, 84] on input "265089948" at bounding box center [1035, 80] width 170 height 20
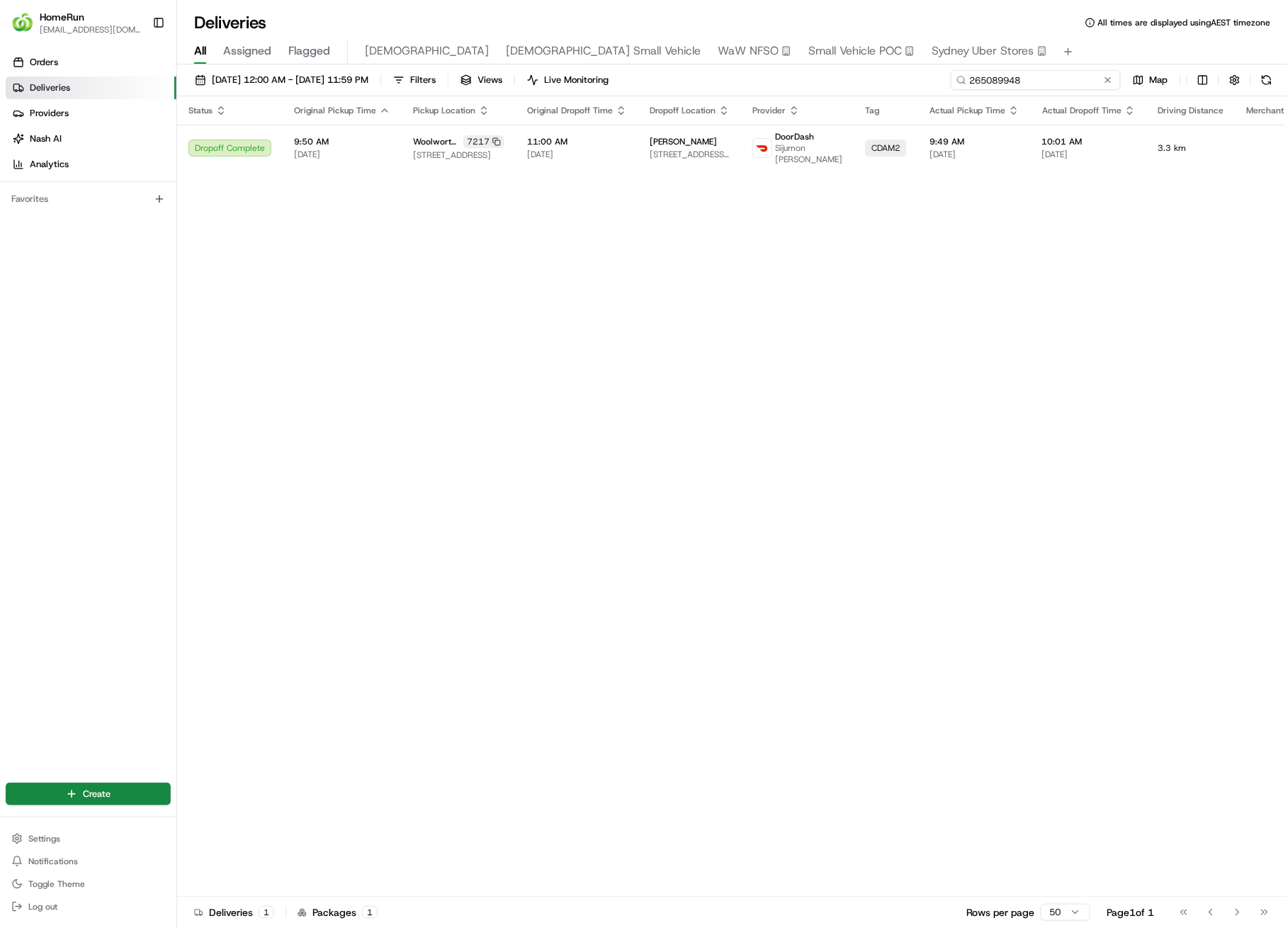
paste input "4122453"
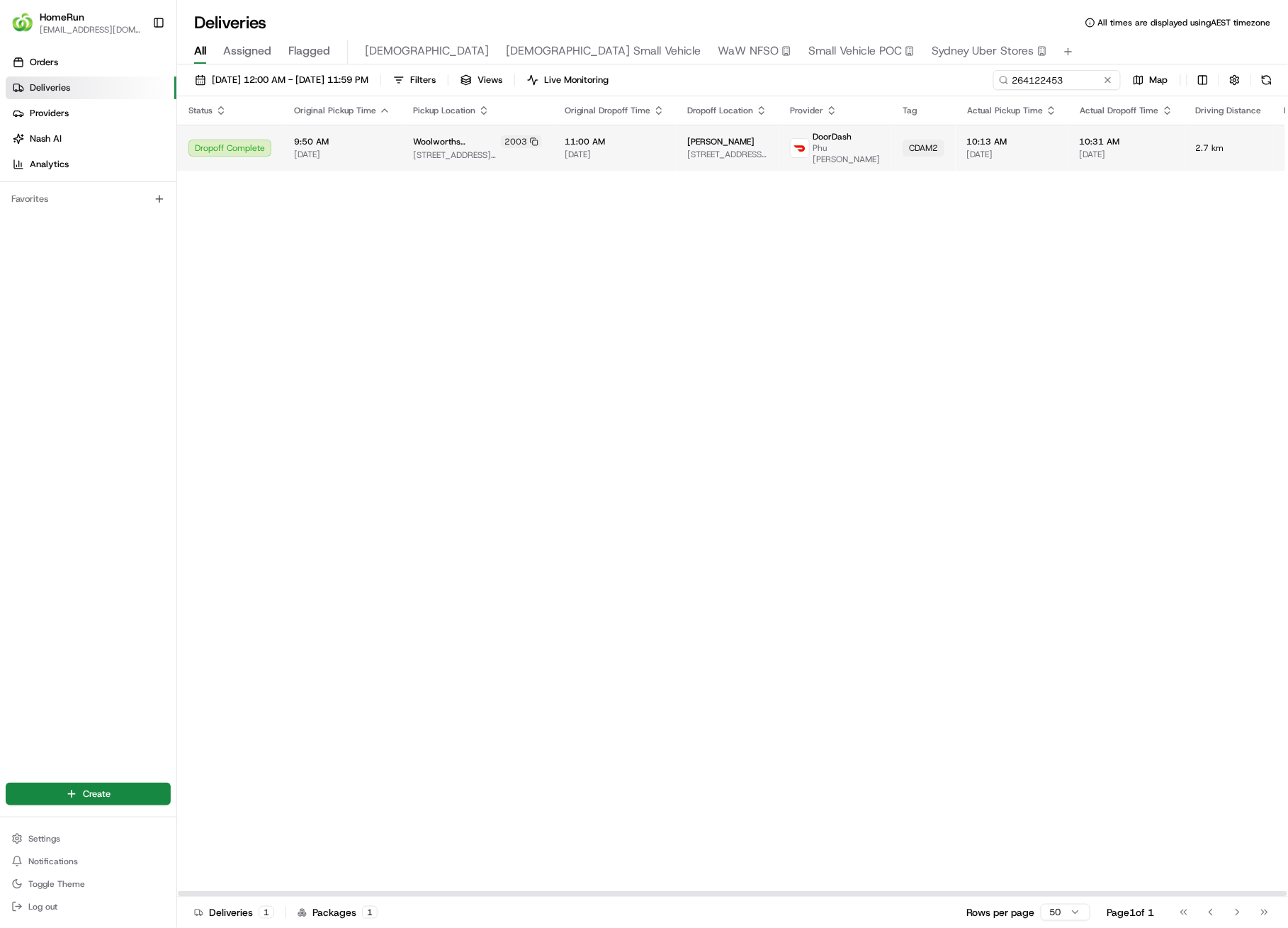
click at [967, 159] on span "[DATE]" at bounding box center [1012, 155] width 90 height 11
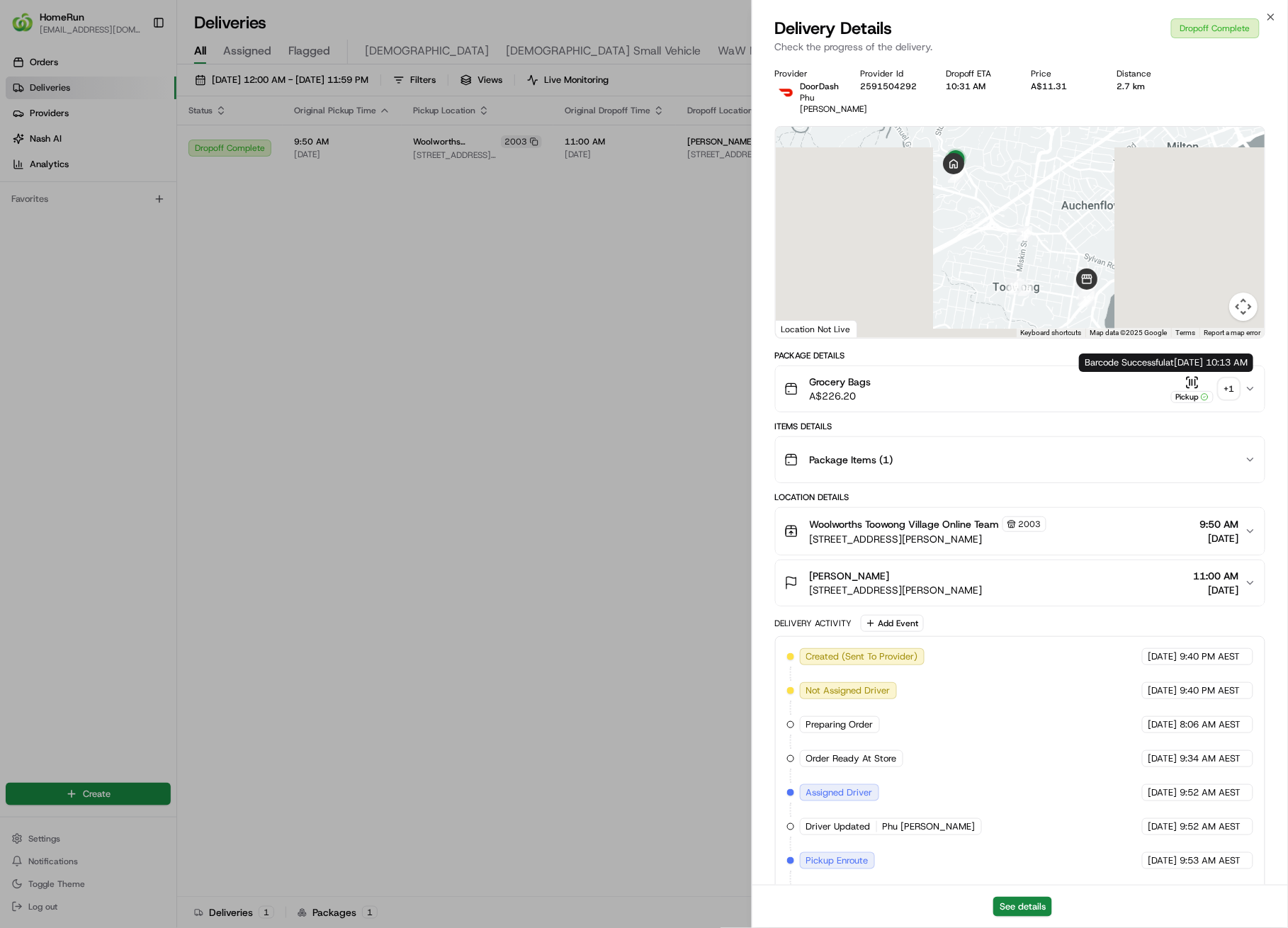
click at [1222, 386] on div "+ 1" at bounding box center [1229, 389] width 20 height 20
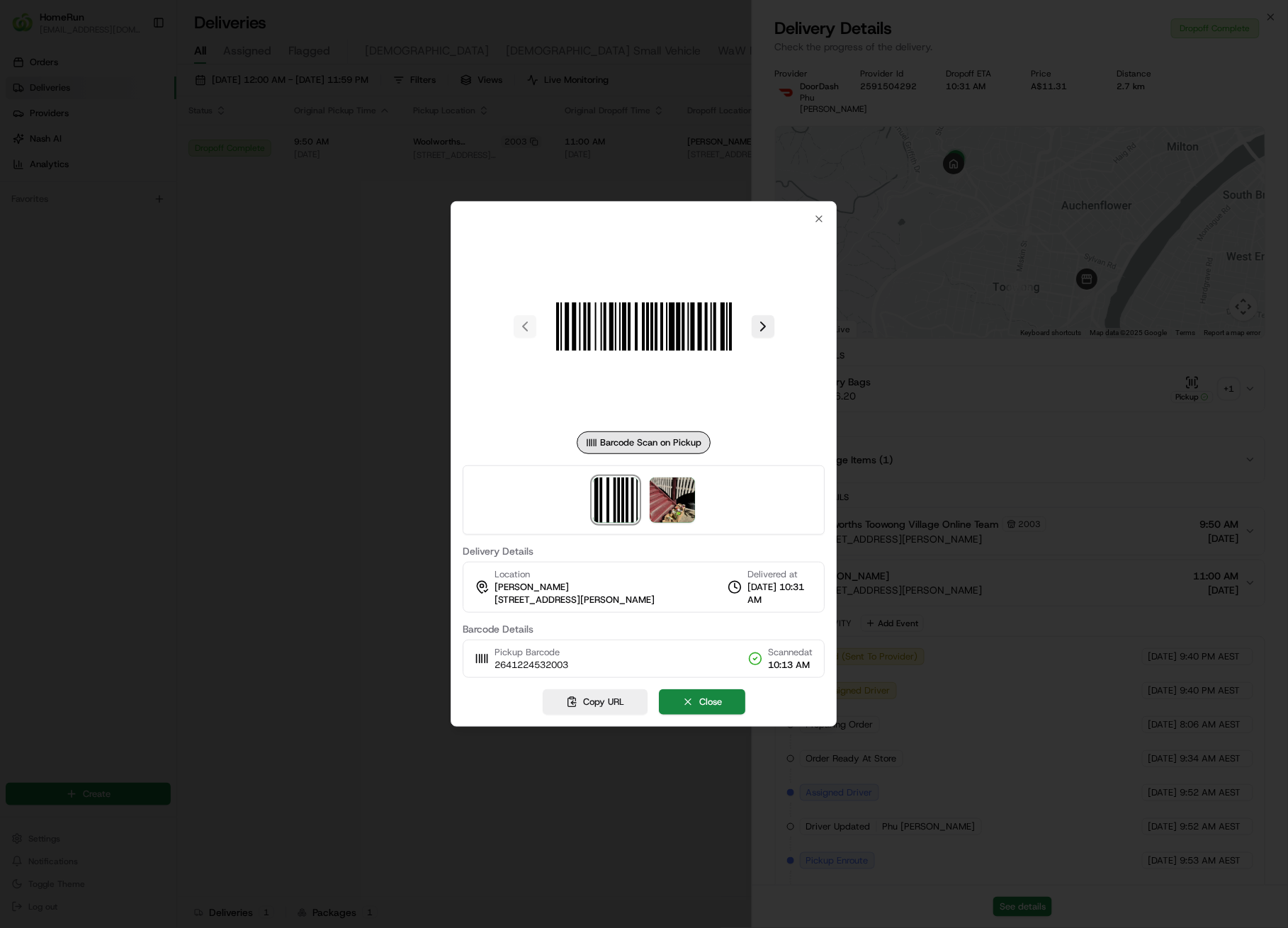
click at [701, 514] on div at bounding box center [644, 500] width 362 height 69
click at [659, 499] on img at bounding box center [672, 500] width 45 height 45
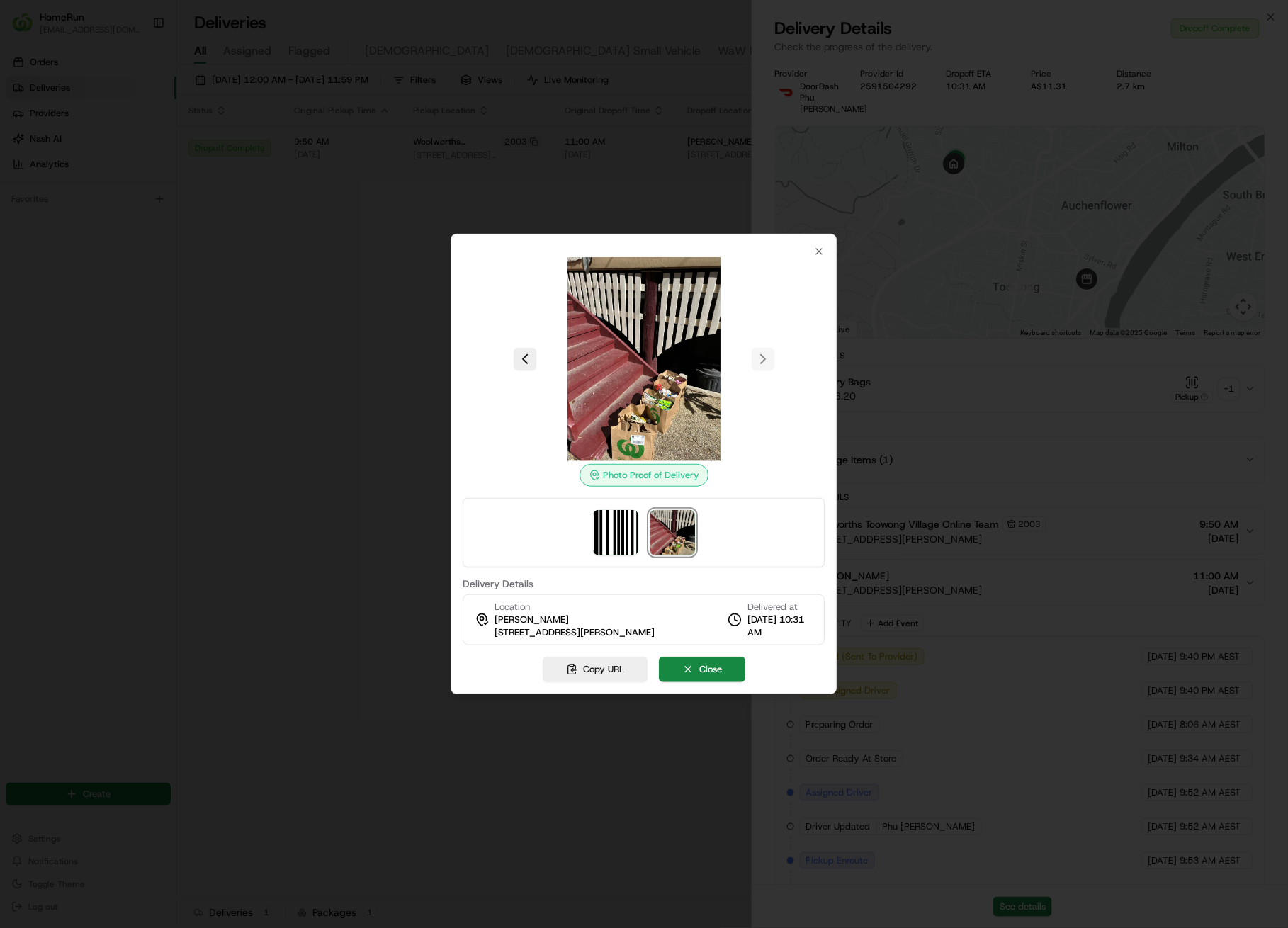
click at [303, 318] on div at bounding box center [644, 464] width 1288 height 928
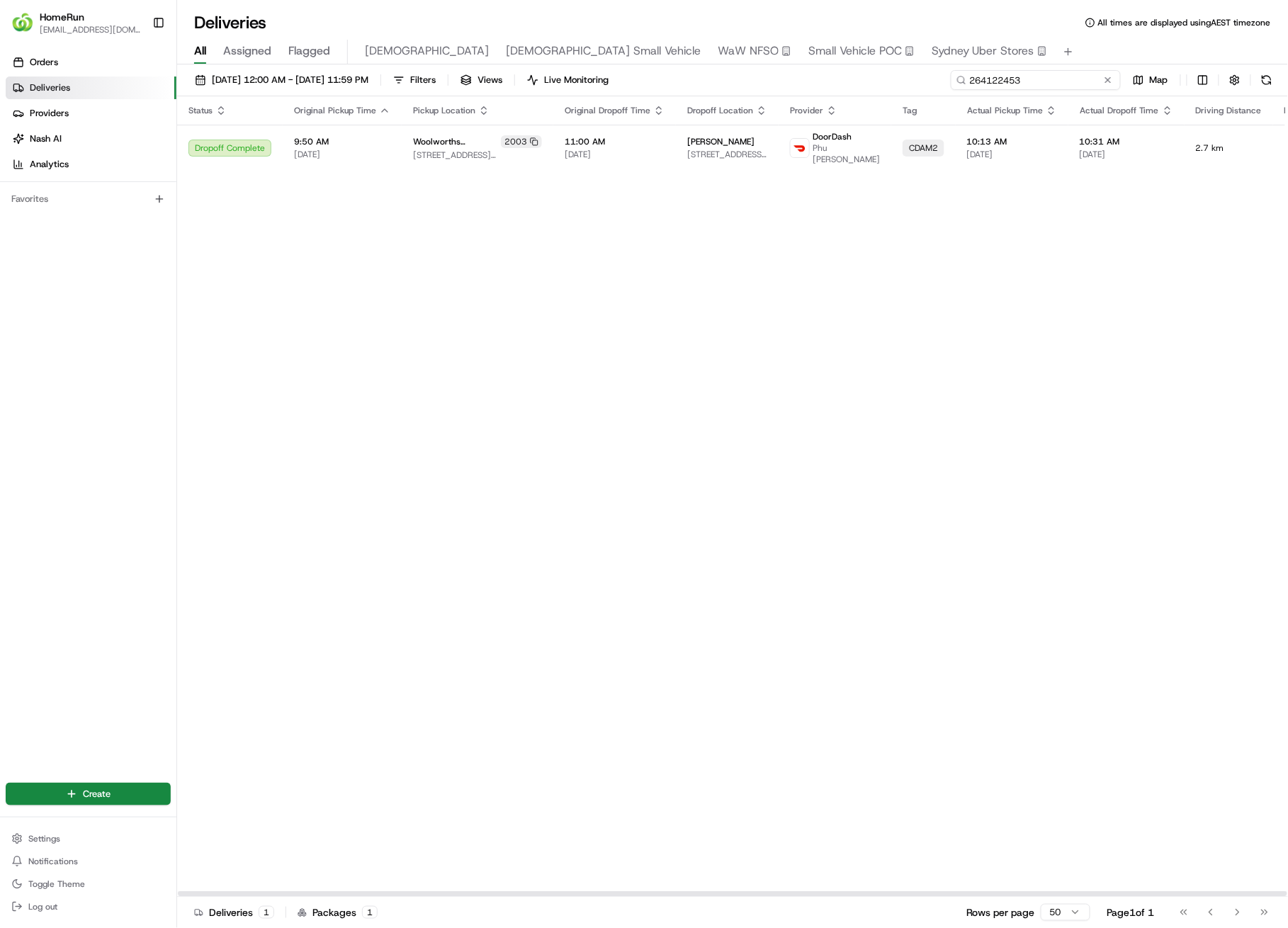
click at [1049, 86] on input "264122453" at bounding box center [1035, 80] width 170 height 20
paste input "845028"
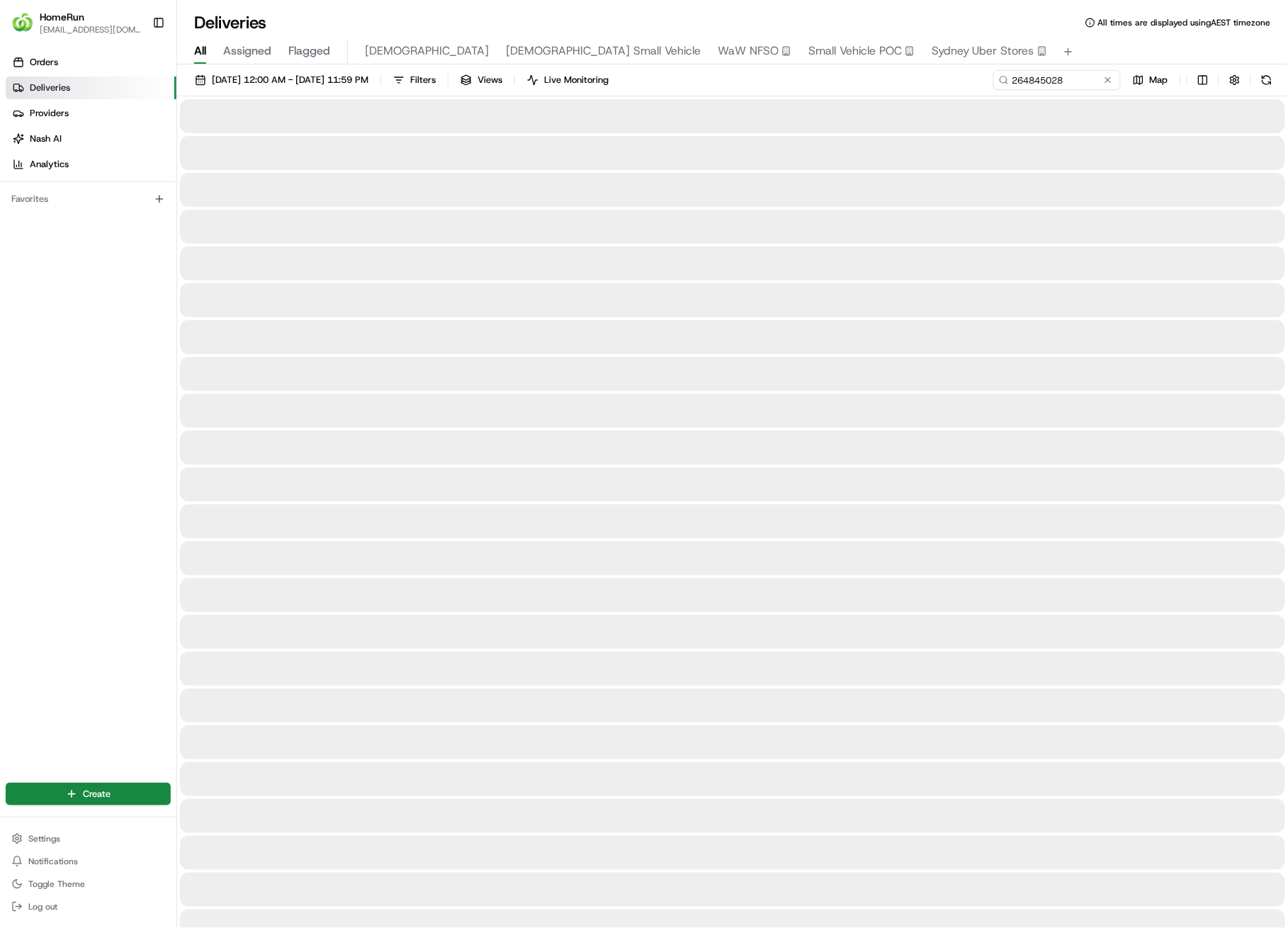
drag, startPoint x: 506, startPoint y: 287, endPoint x: 514, endPoint y: 283, distance: 8.9
click at [506, 287] on div at bounding box center [733, 300] width 1105 height 34
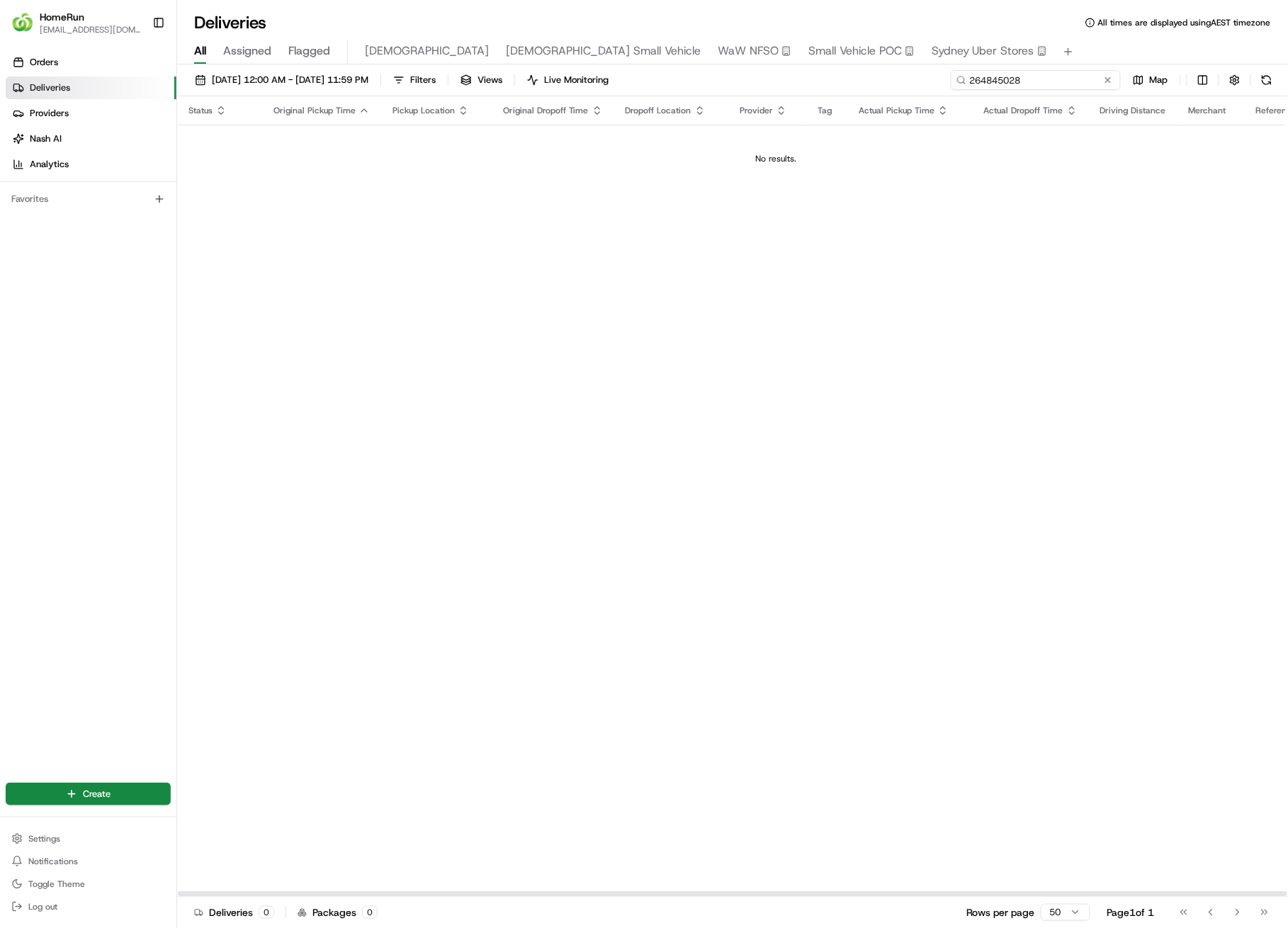
click at [1037, 82] on input "264845028" at bounding box center [1035, 80] width 170 height 20
paste input "5132919"
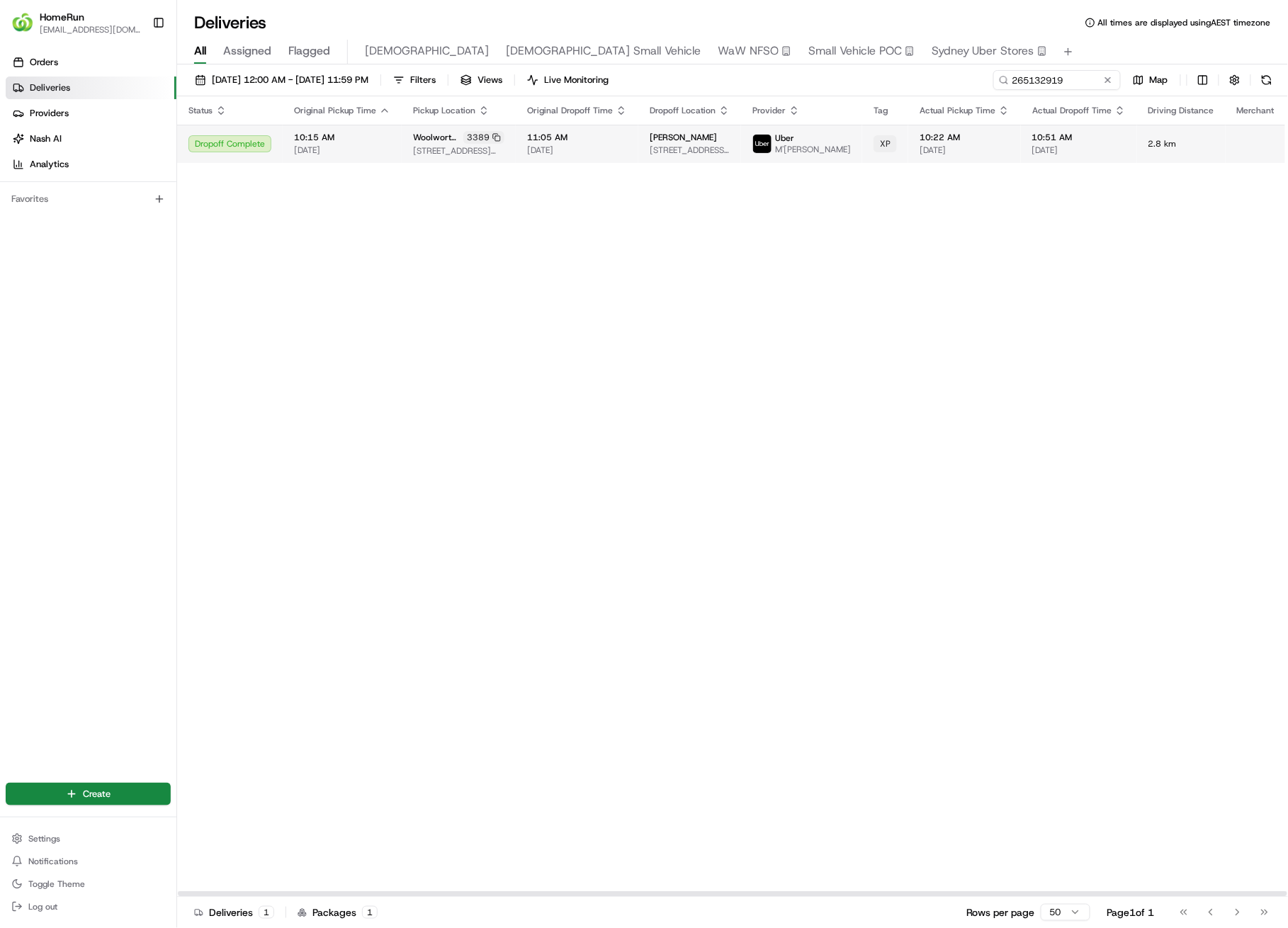
click at [1032, 142] on span "10:51 AM" at bounding box center [1079, 138] width 93 height 11
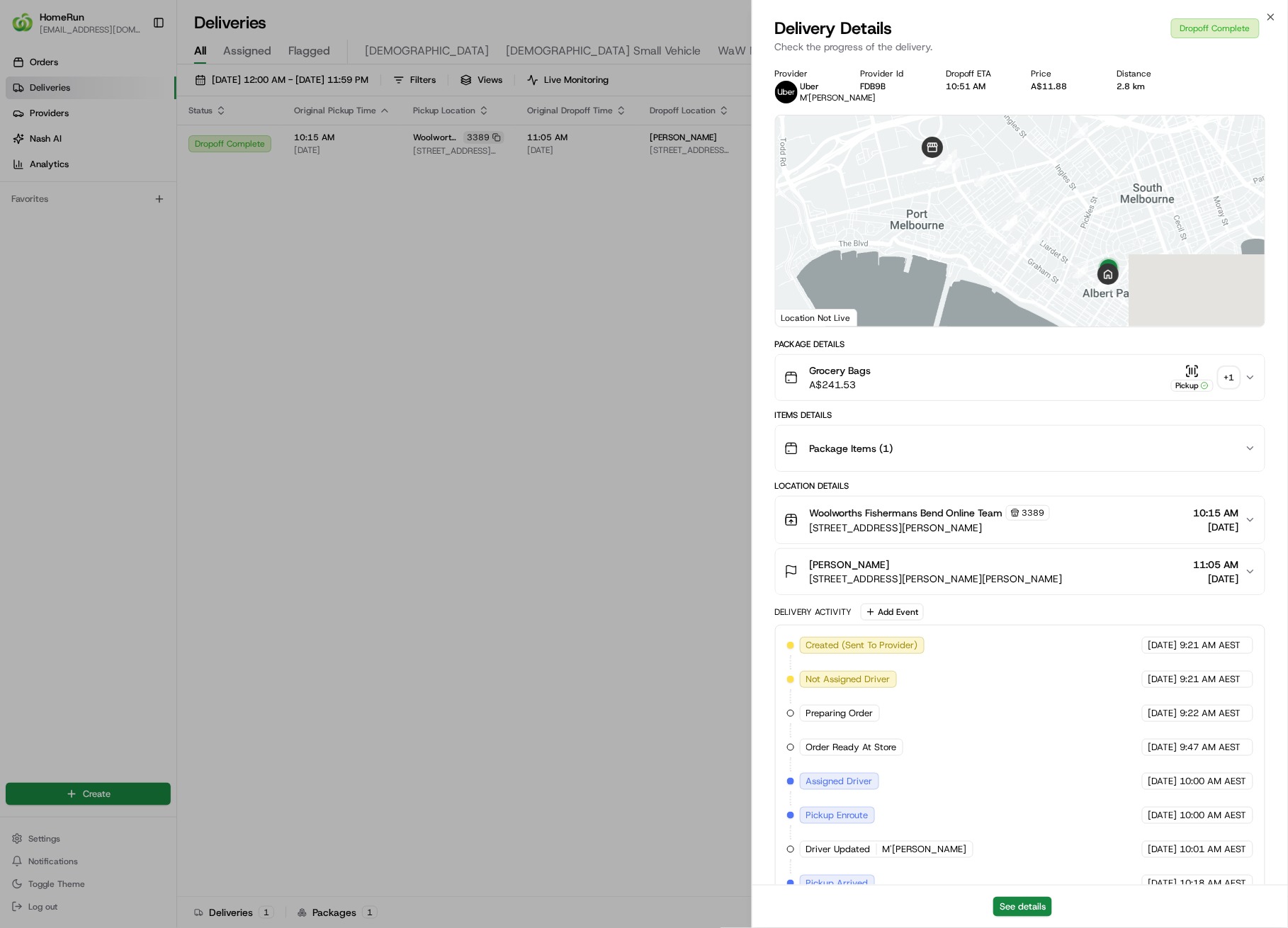
click at [1216, 400] on button "Grocery Bags A$241.53 Pickup + 1" at bounding box center [1021, 377] width 489 height 45
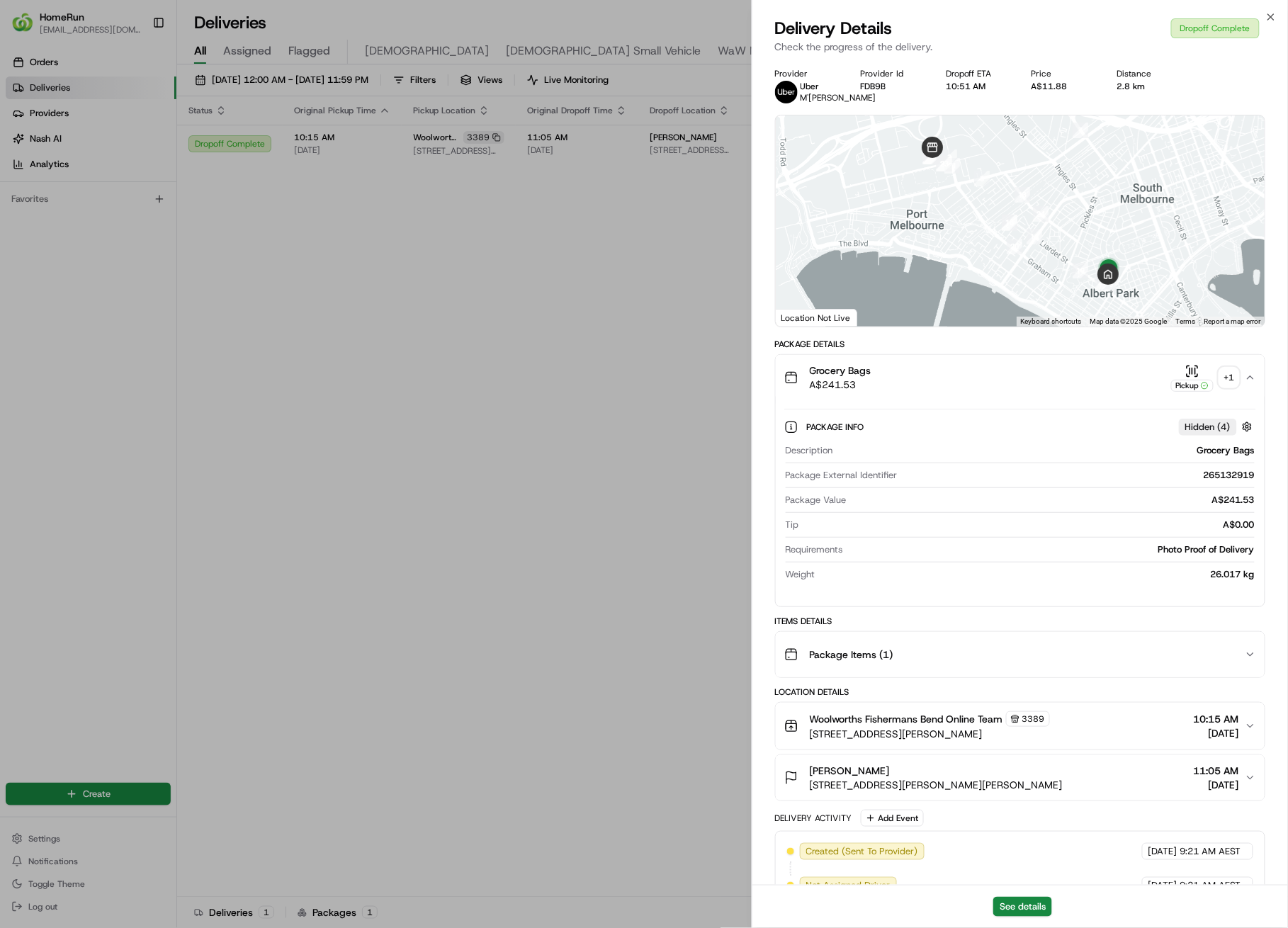
click at [1226, 387] on div "+ 1" at bounding box center [1229, 377] width 20 height 20
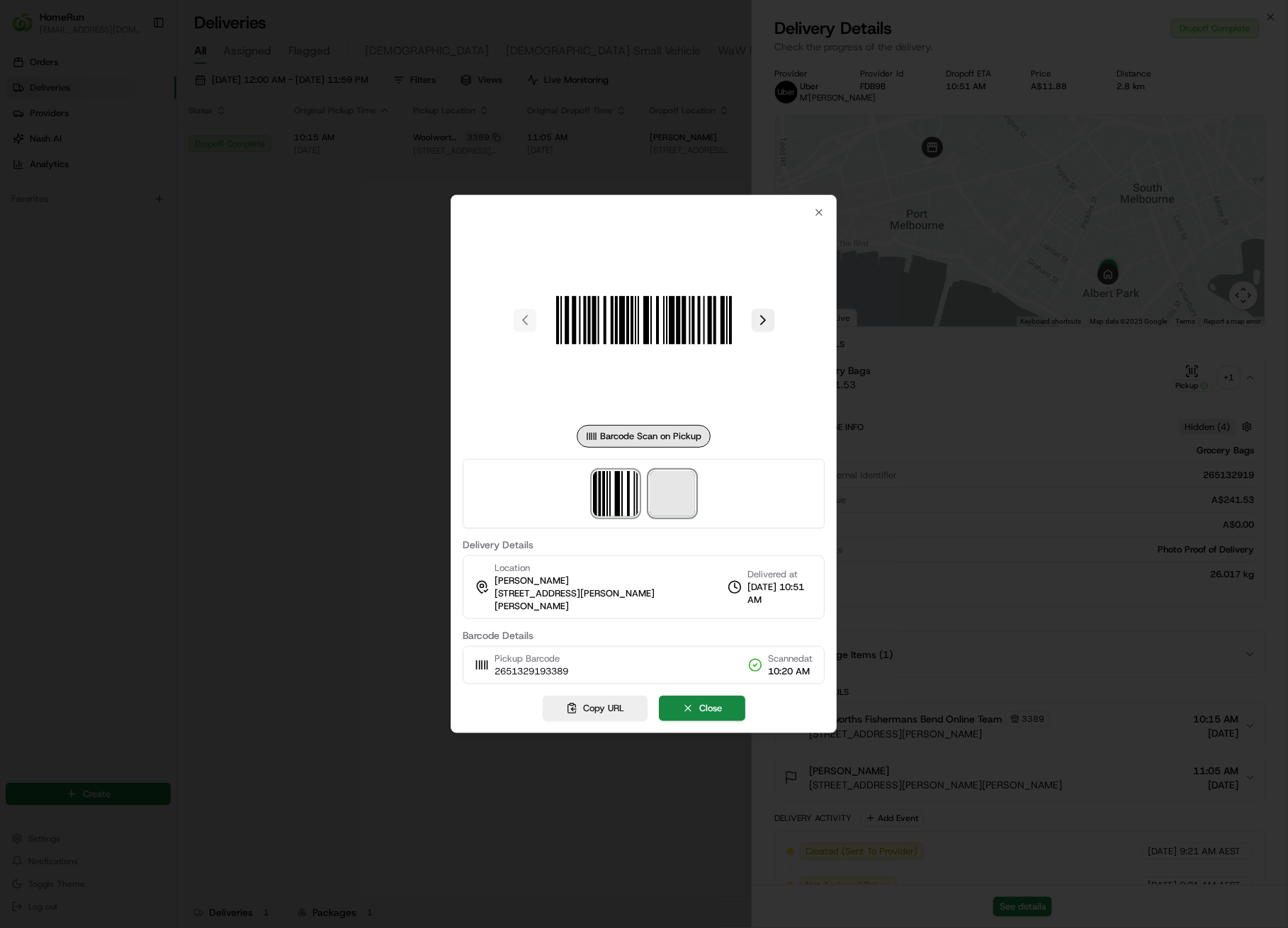
click at [662, 485] on span at bounding box center [672, 493] width 45 height 45
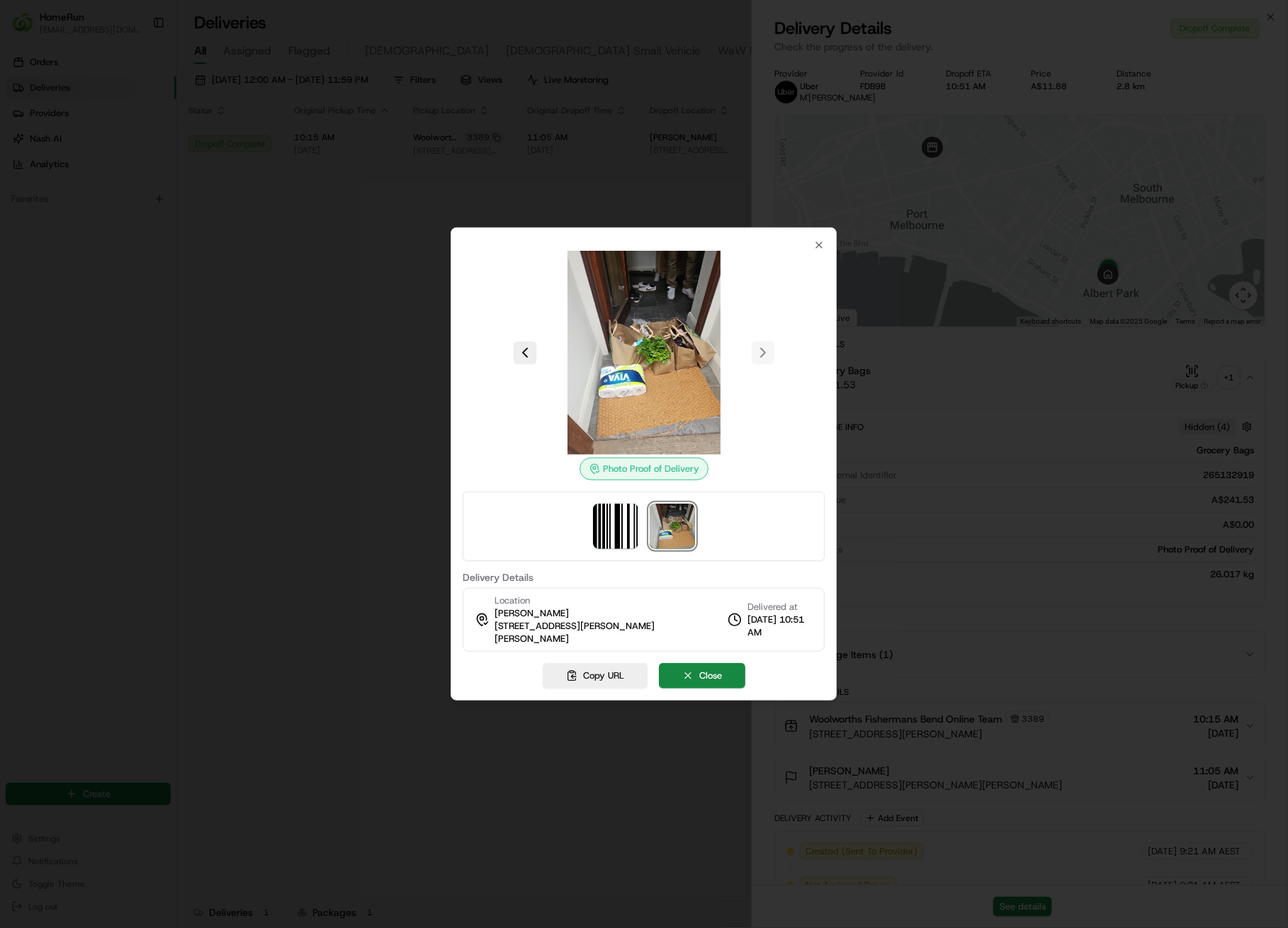
click at [393, 416] on div at bounding box center [644, 464] width 1288 height 928
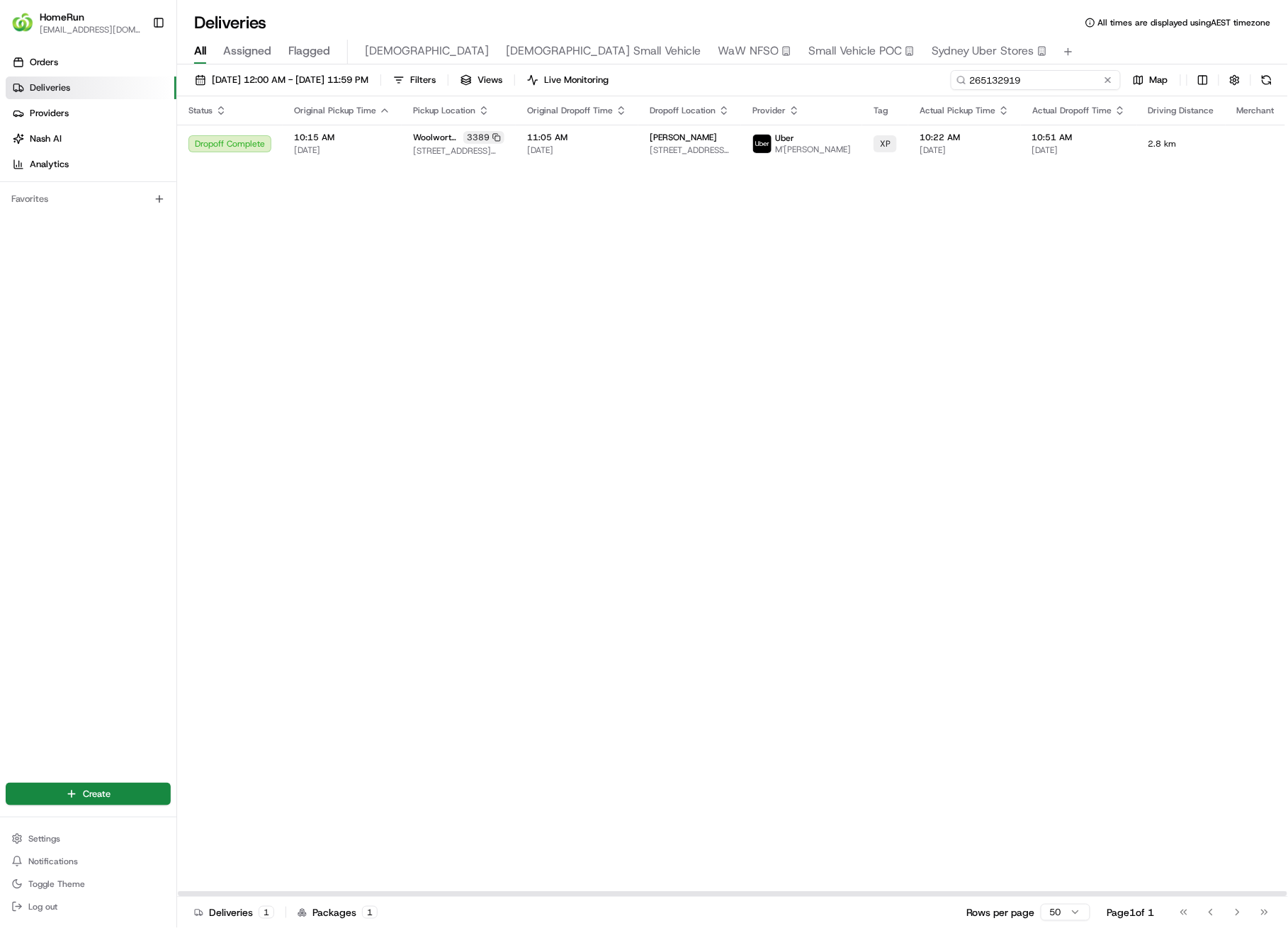
click at [1016, 80] on input "265132919" at bounding box center [1035, 80] width 170 height 20
paste input "4962253"
type input "264962253"
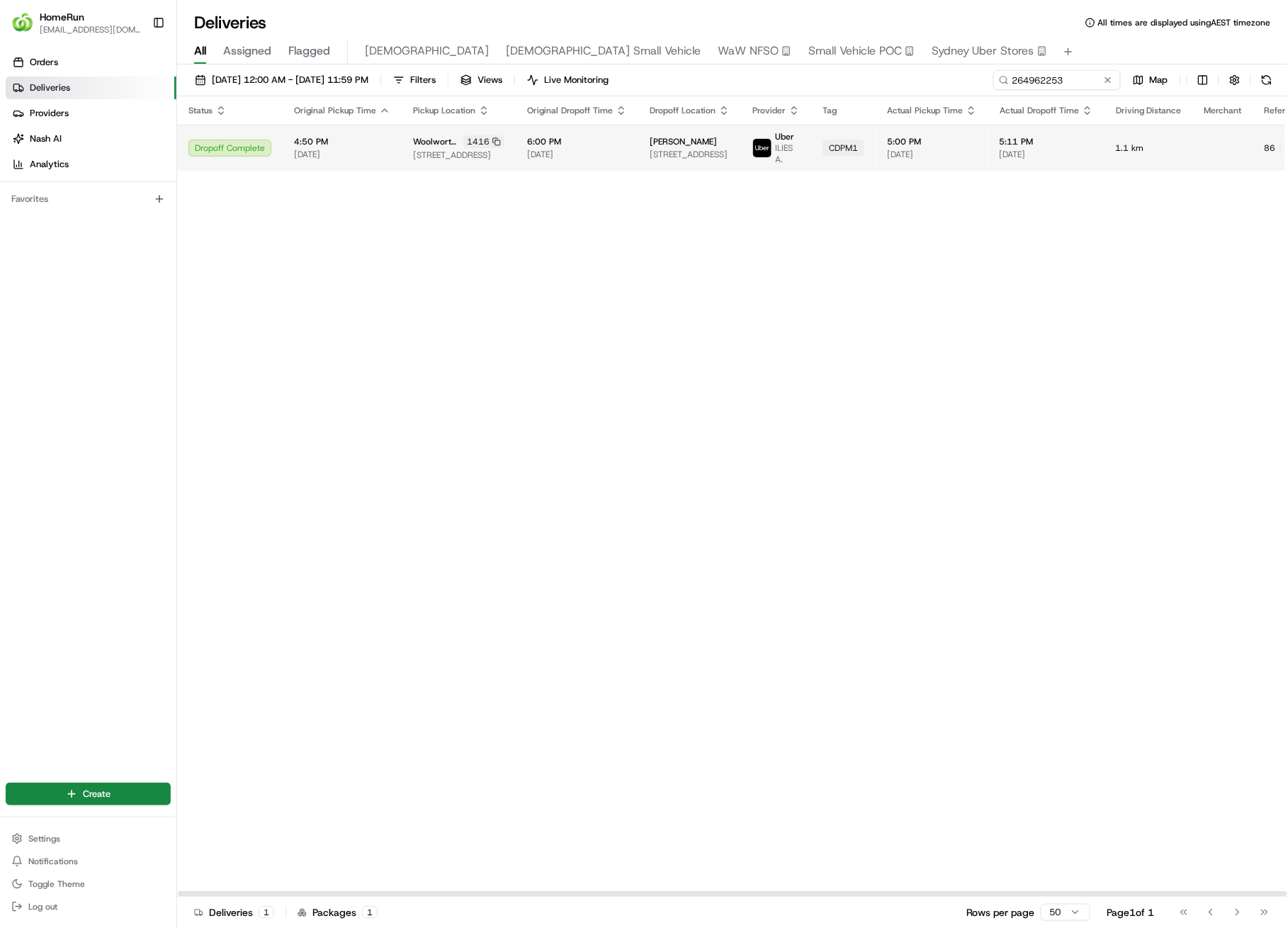
click at [1013, 168] on td "5:11 PM 16/08/2025" at bounding box center [1046, 147] width 116 height 46
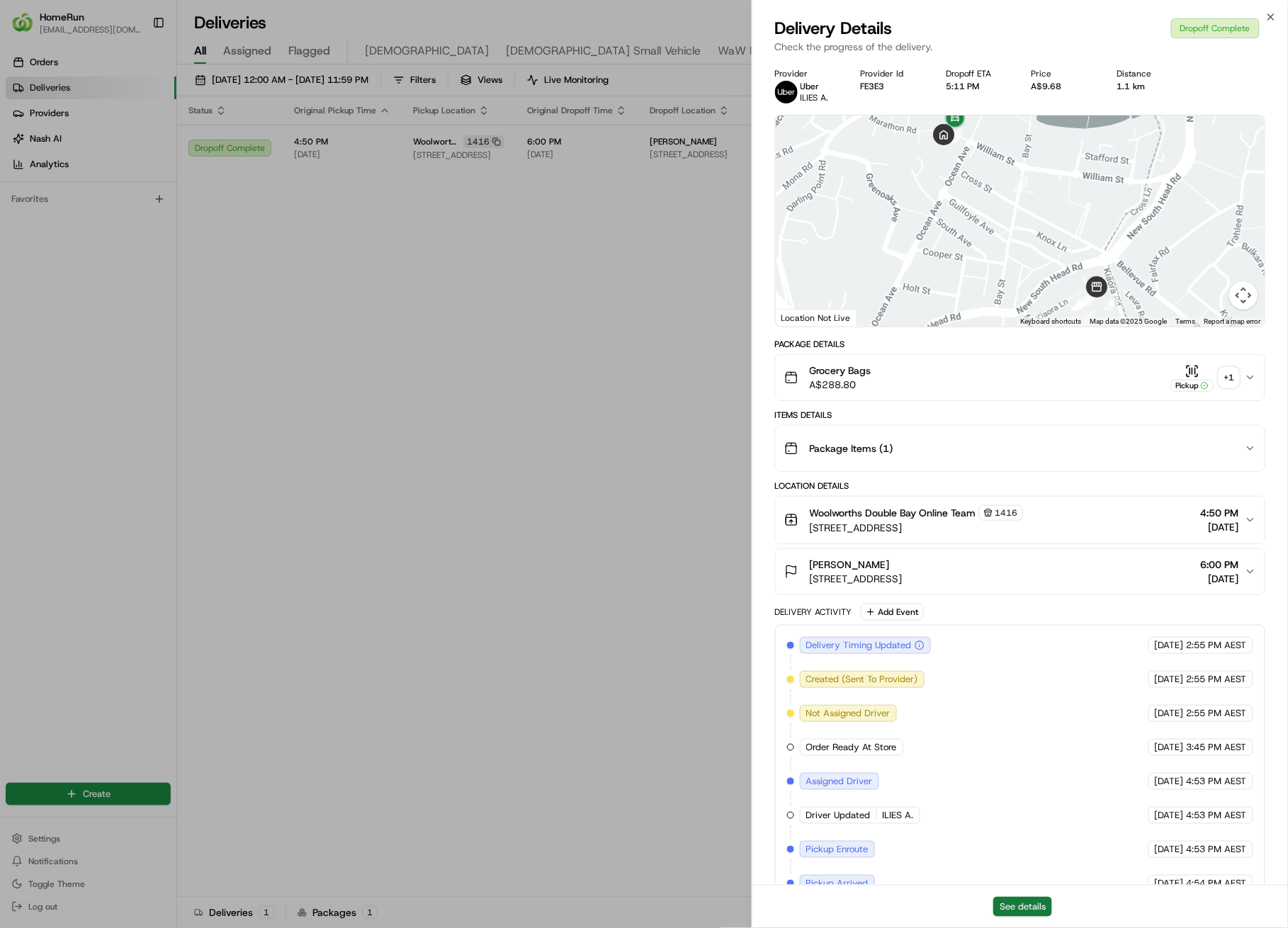
click at [1026, 904] on button "See details" at bounding box center [1022, 906] width 59 height 20
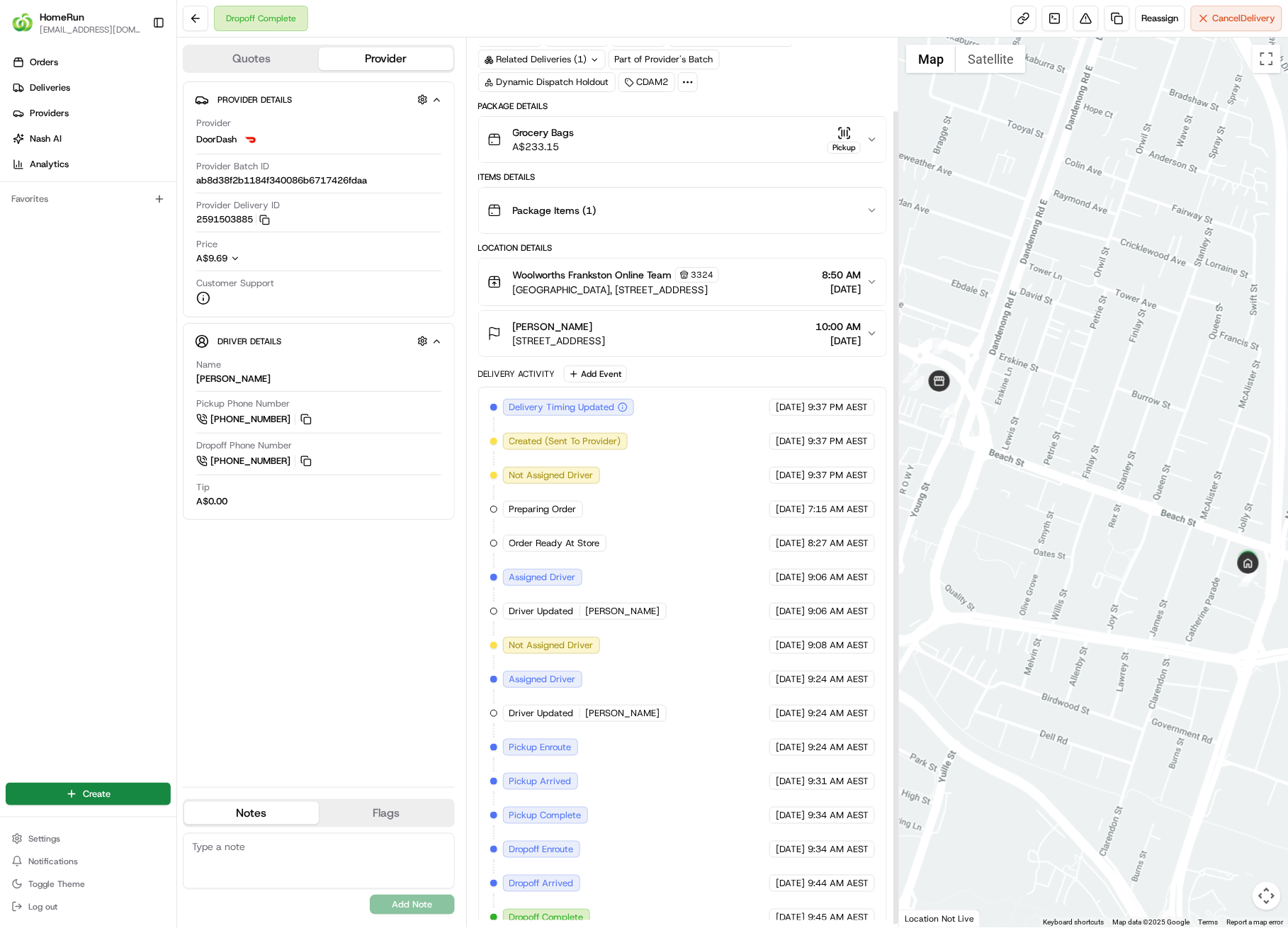
scroll to position [84, 0]
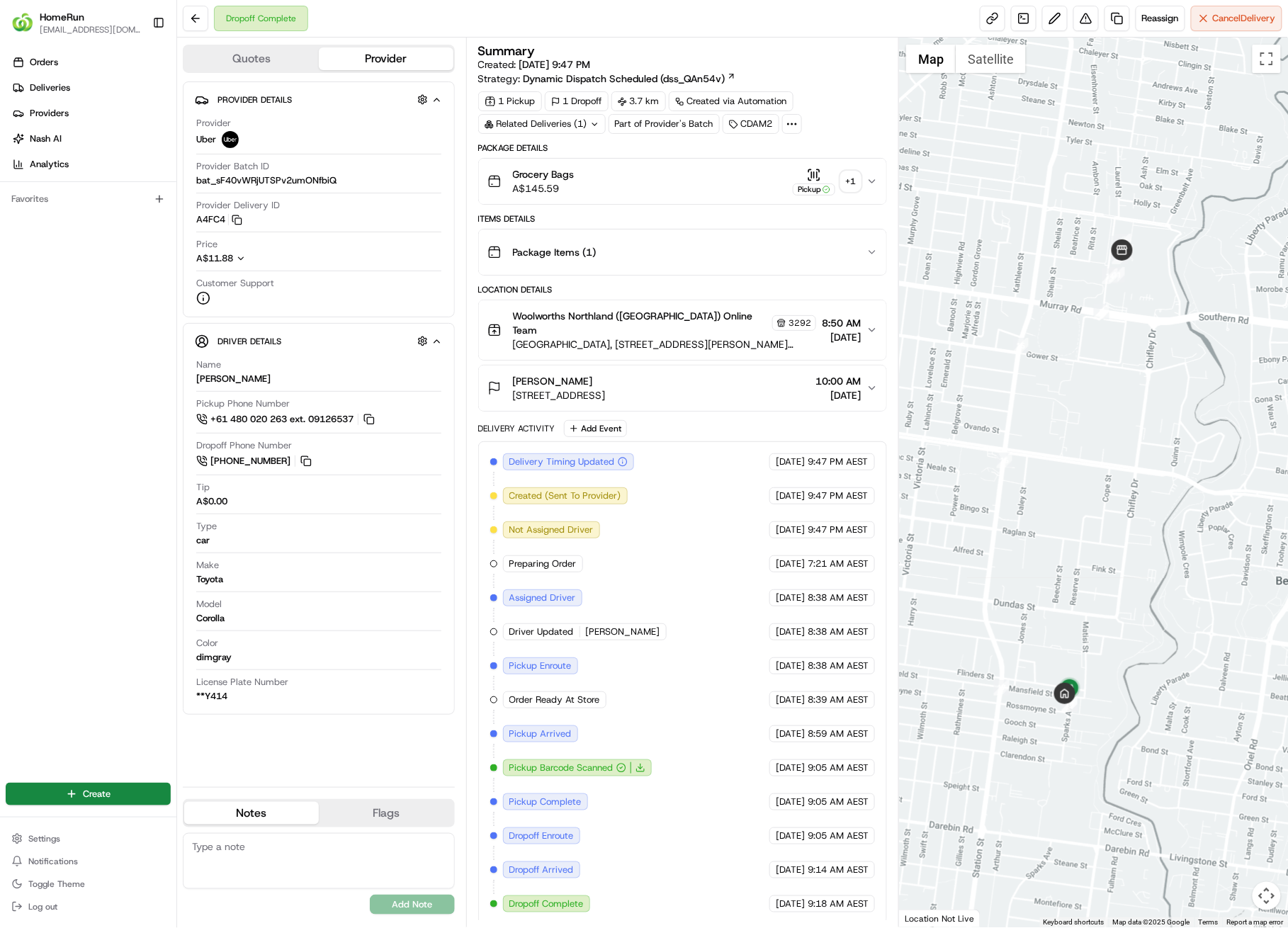
click at [857, 182] on div "+ 1" at bounding box center [851, 181] width 20 height 20
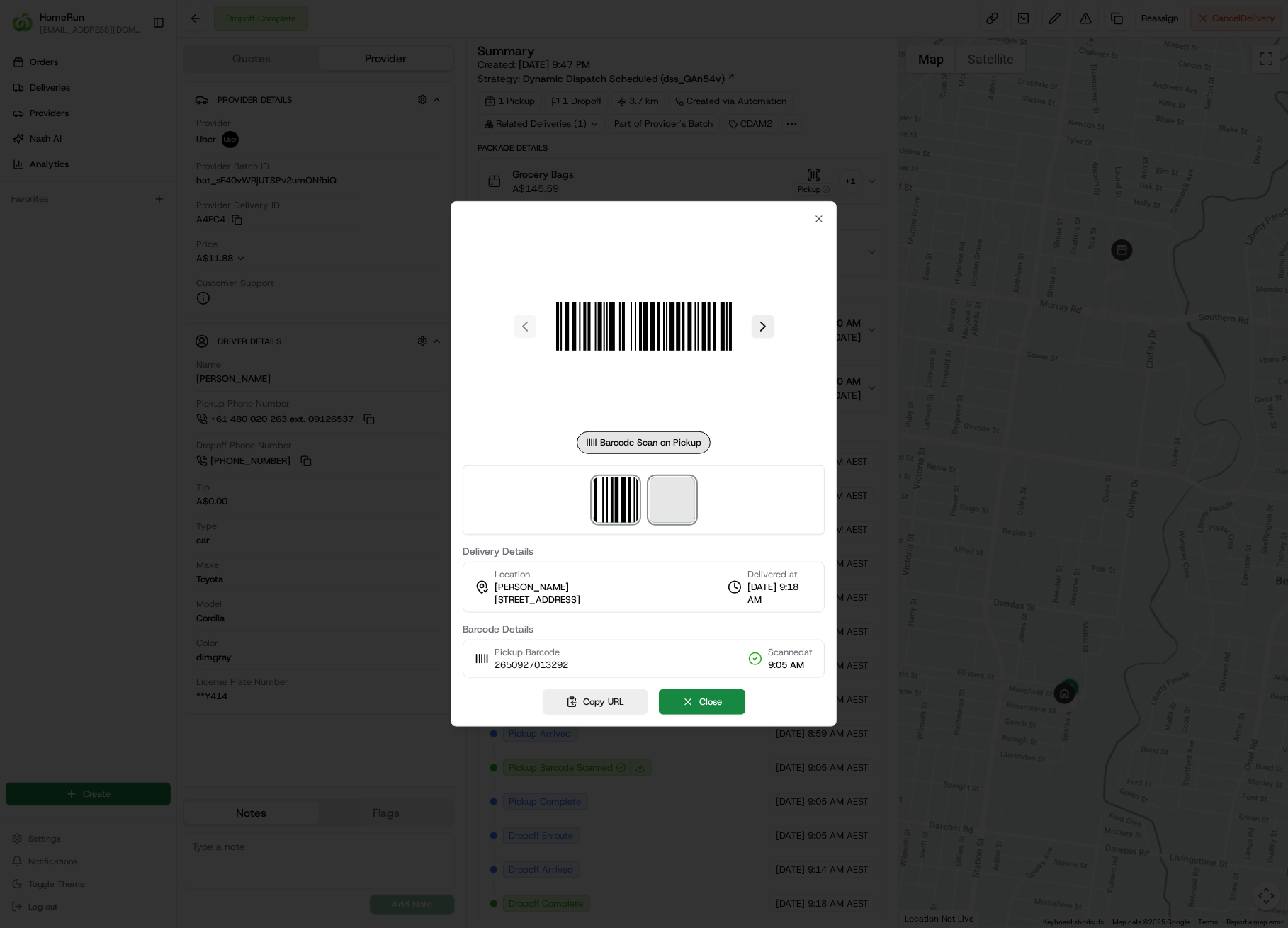
click at [688, 510] on span at bounding box center [672, 500] width 45 height 45
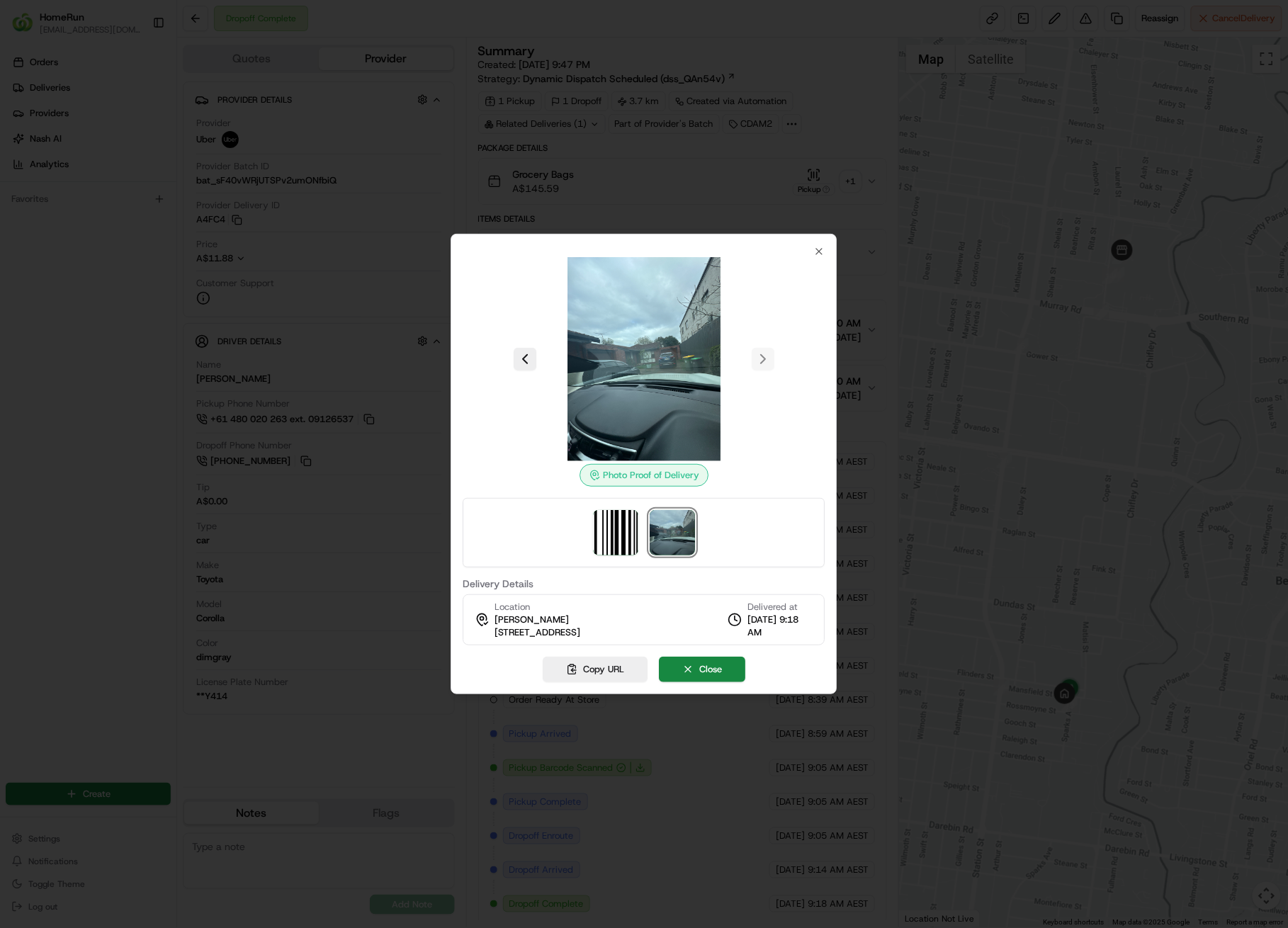
click at [921, 481] on div at bounding box center [644, 464] width 1288 height 928
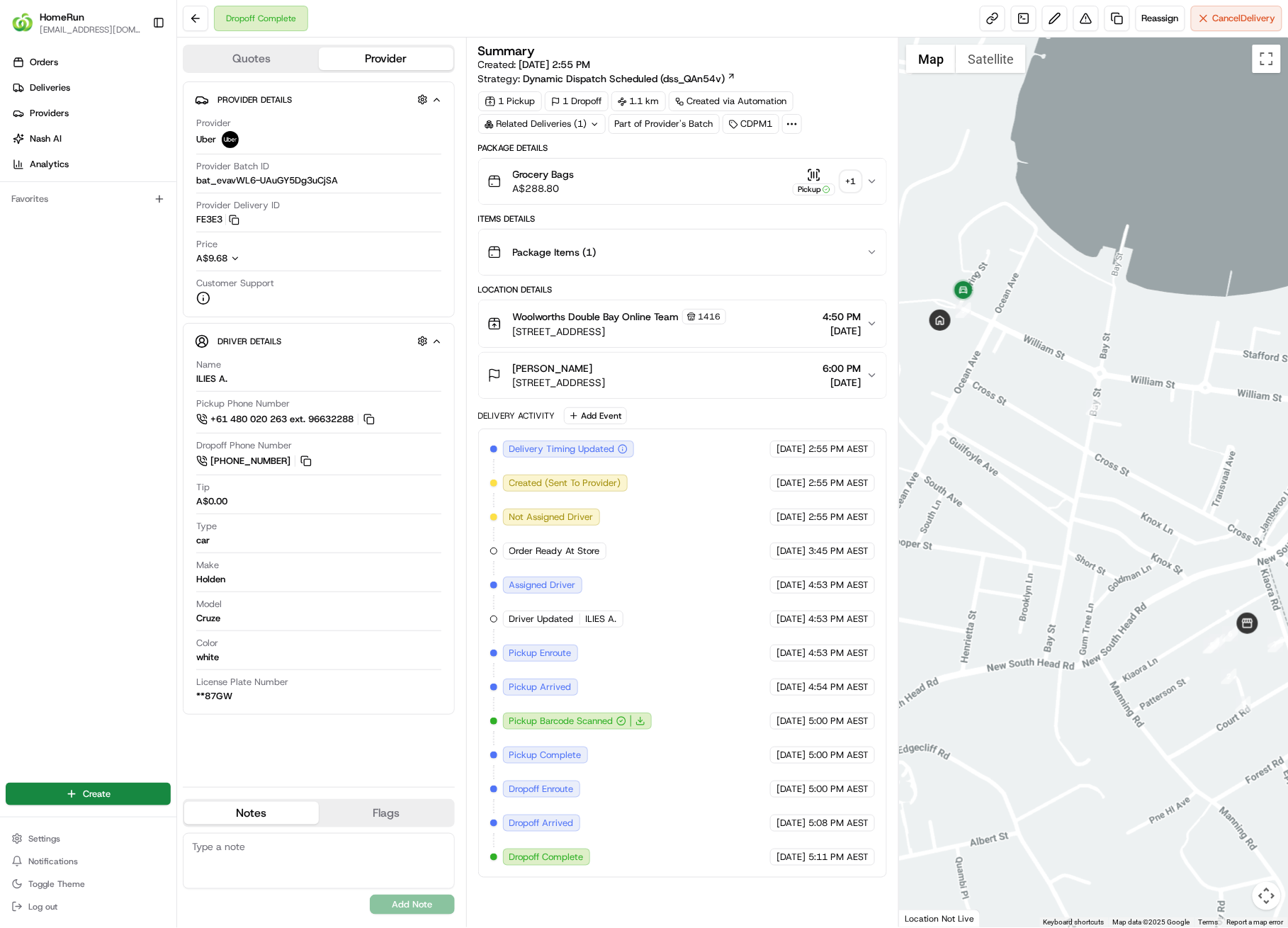
click at [853, 186] on div "+ 1" at bounding box center [851, 181] width 20 height 20
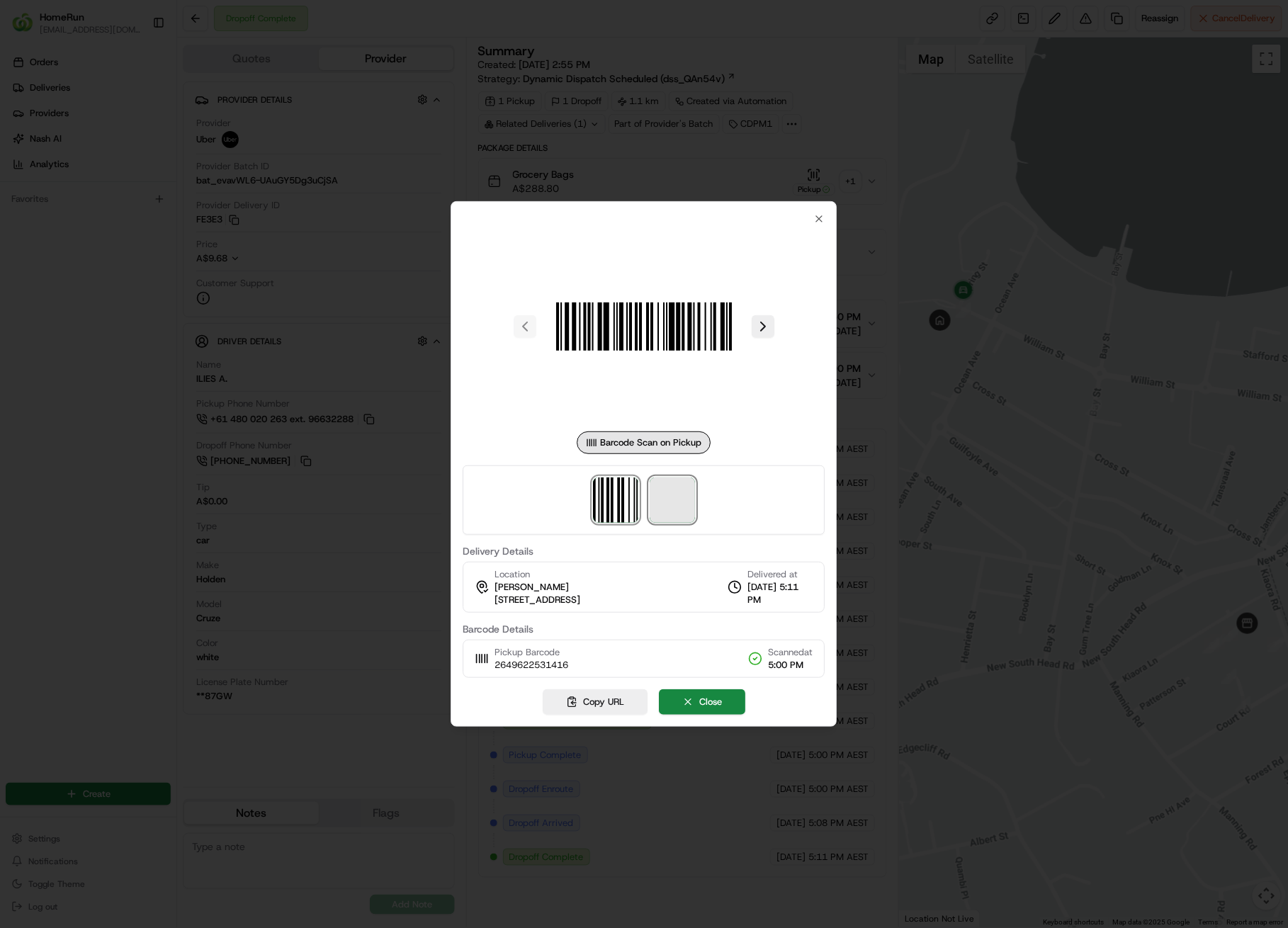
click at [676, 503] on span at bounding box center [672, 500] width 45 height 45
click at [931, 261] on div at bounding box center [644, 464] width 1288 height 928
